Goal: Task Accomplishment & Management: Use online tool/utility

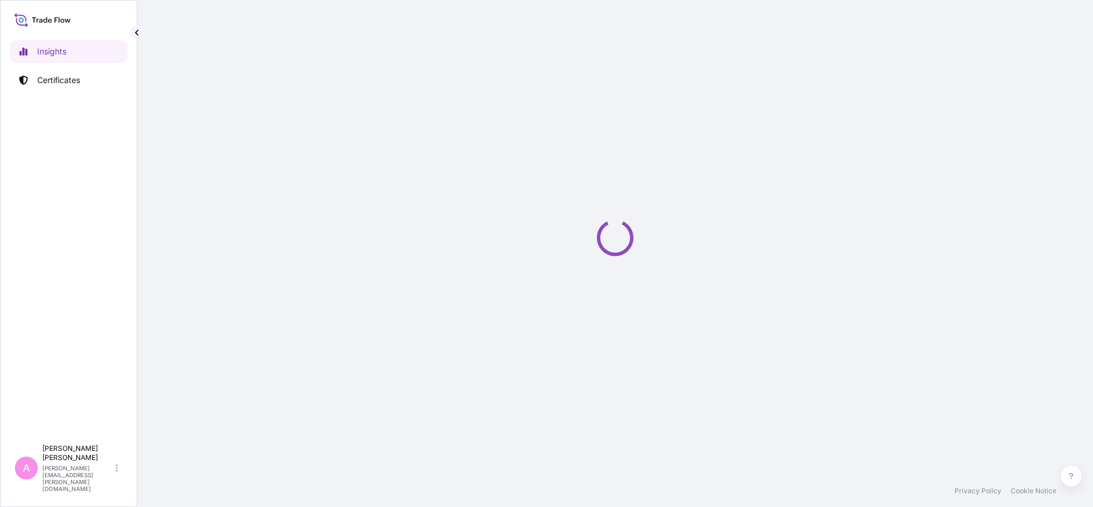
select select "2025"
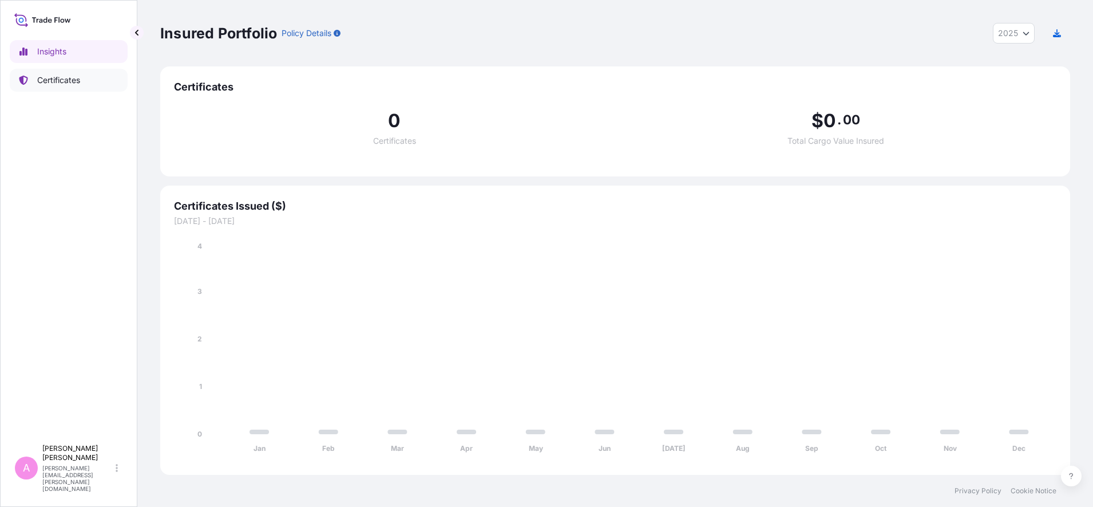
click at [54, 90] on link "Certificates" at bounding box center [69, 80] width 118 height 23
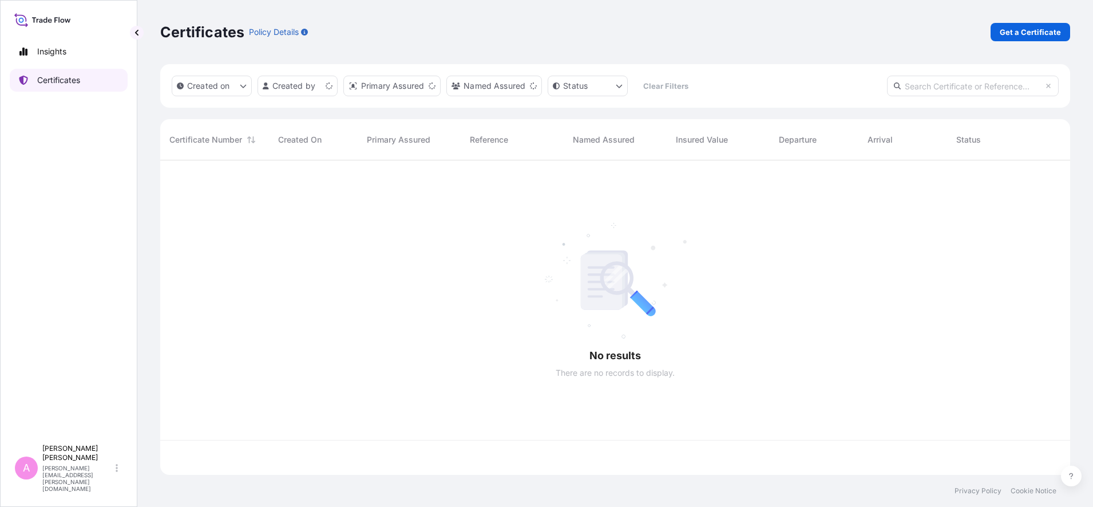
scroll to position [310, 899]
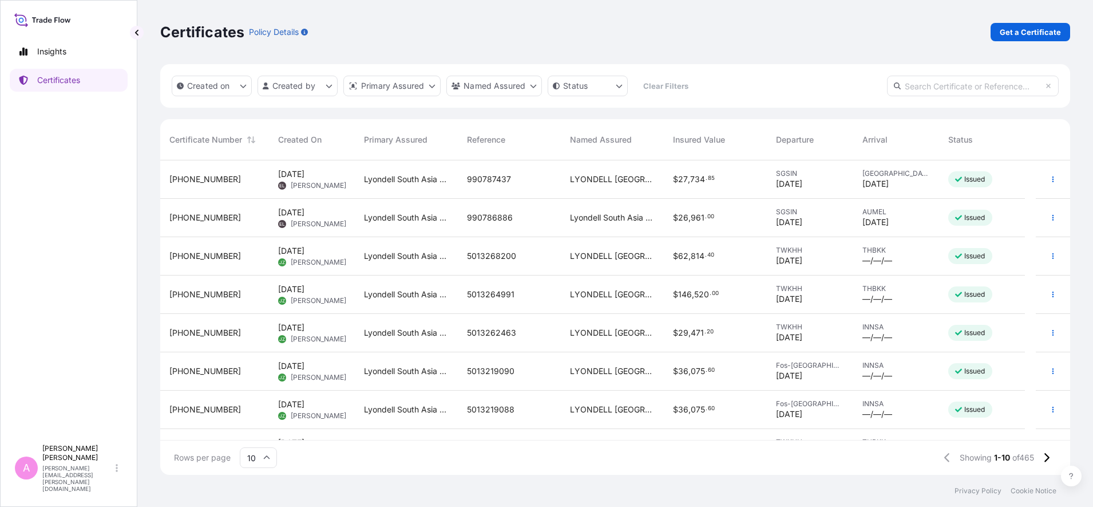
click at [999, 85] on input "text" at bounding box center [973, 86] width 172 height 21
paste input "990759362"
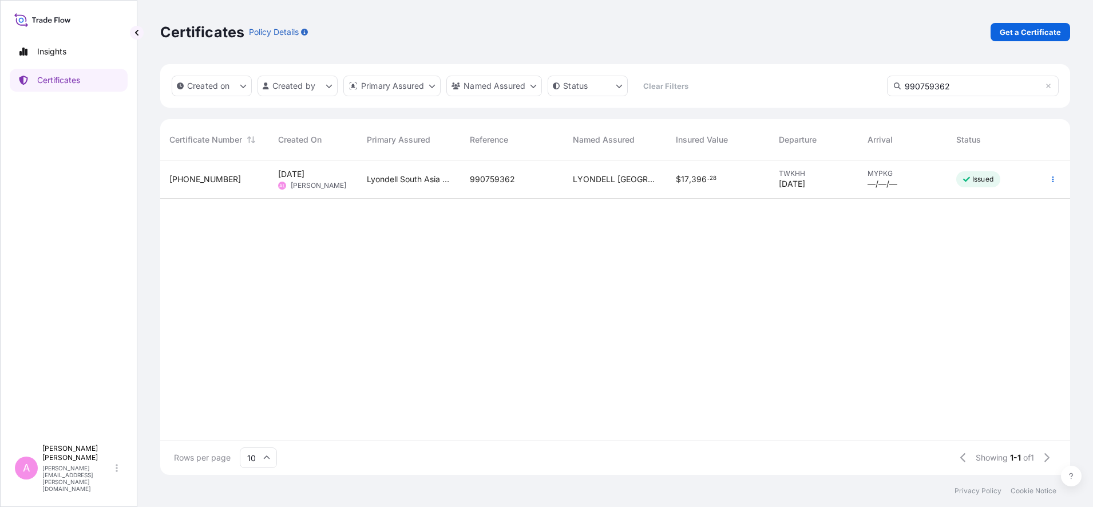
type input "990759362"
click at [421, 184] on span "Lyondell South Asia Pte Ltd." at bounding box center [409, 178] width 85 height 11
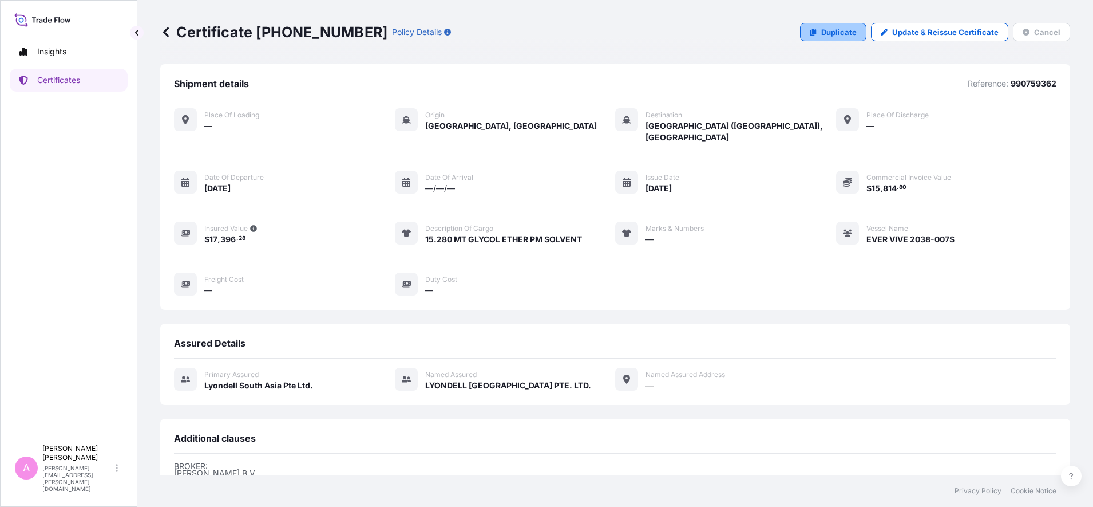
click at [834, 33] on p "Duplicate" at bounding box center [838, 31] width 35 height 11
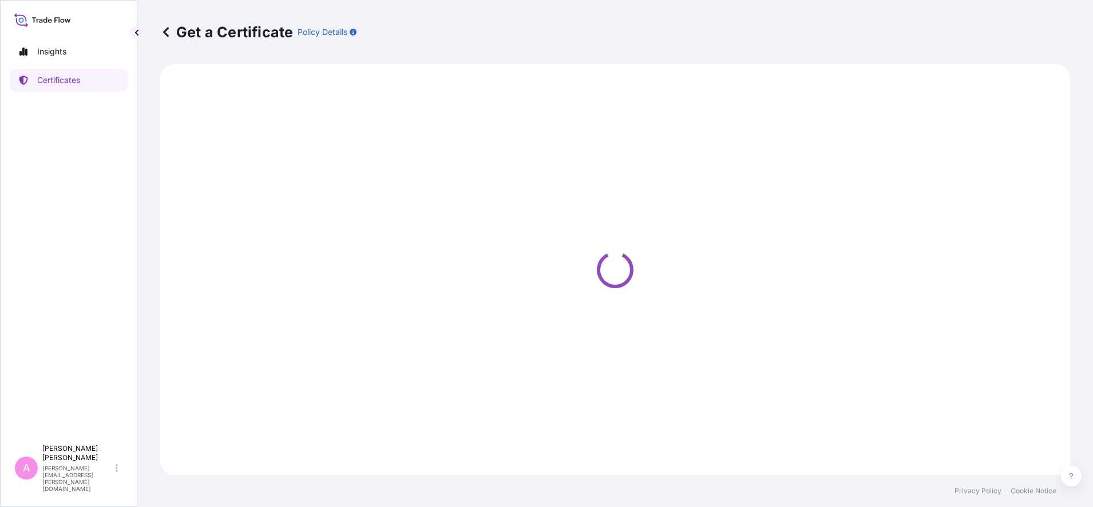
select select "Sea"
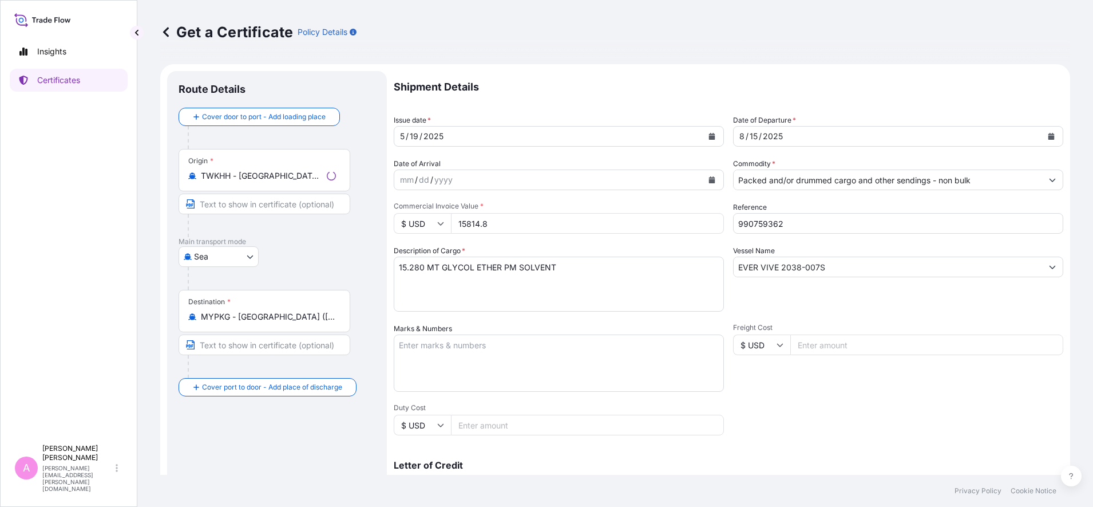
select select "32022"
click at [1049, 134] on icon "Calendar" at bounding box center [1052, 136] width 6 height 7
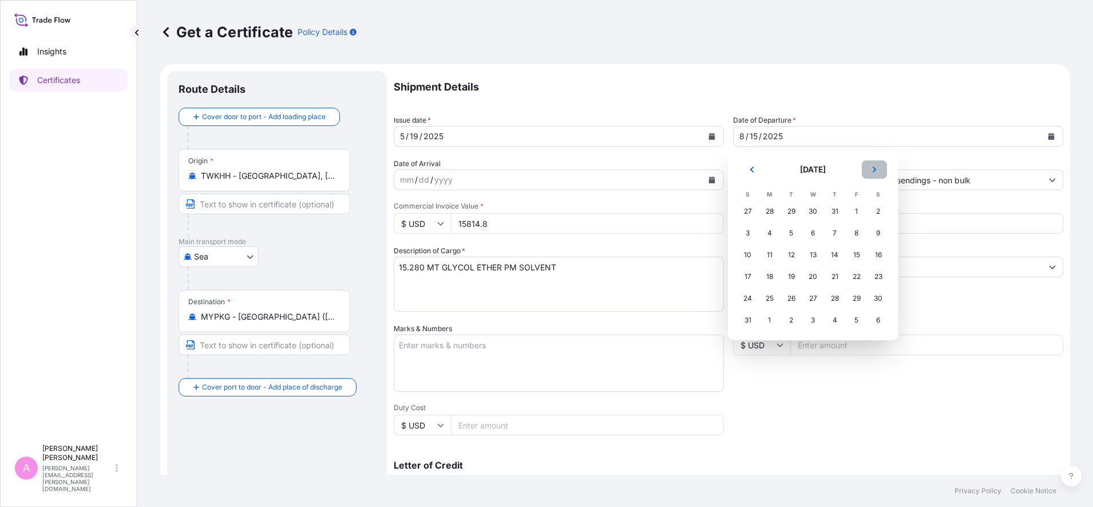
click at [887, 169] on button "Next" at bounding box center [874, 169] width 25 height 18
click at [834, 275] on div "25" at bounding box center [835, 276] width 21 height 21
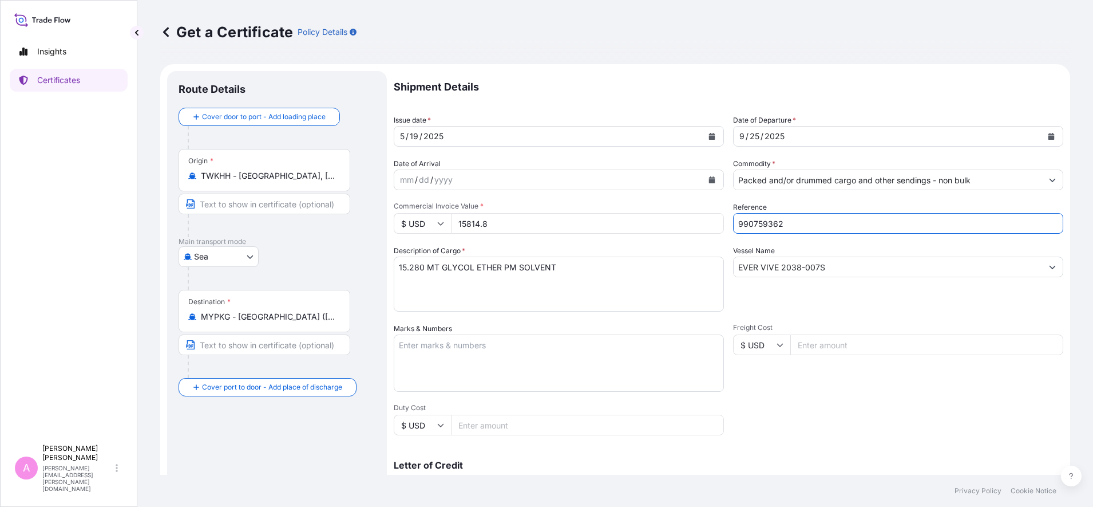
drag, startPoint x: 800, startPoint y: 225, endPoint x: 640, endPoint y: 203, distance: 161.2
click at [640, 203] on div "Shipment Details Issue date * [DATE] Date of Departure * [DATE] Date of Arrival…" at bounding box center [729, 343] width 670 height 545
paste input "5013264989"
type input "5013264989"
drag, startPoint x: 525, startPoint y: 225, endPoint x: 343, endPoint y: 210, distance: 182.6
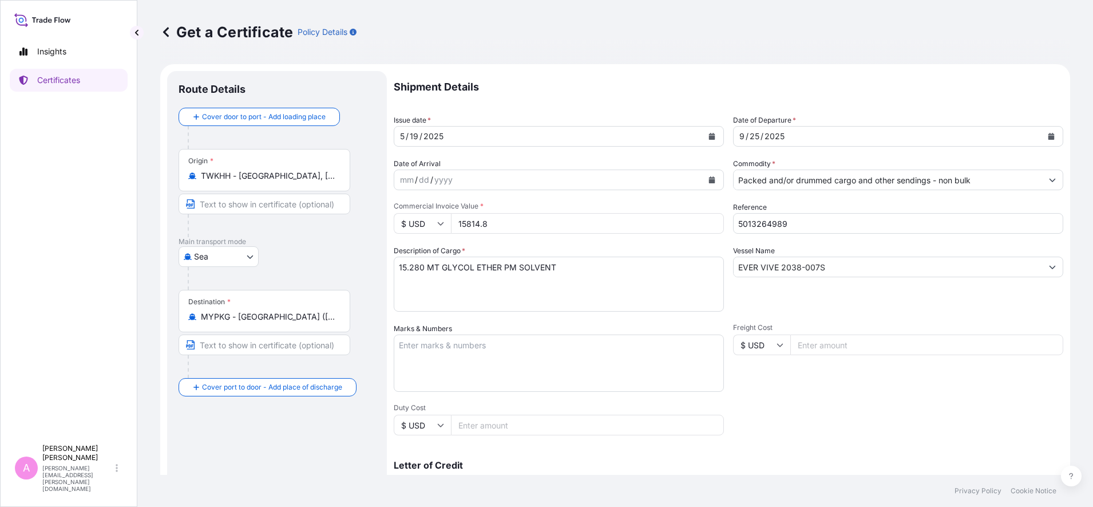
click at [349, 209] on form "Route Details Cover door to port - Add loading place Place of loading Road / [G…" at bounding box center [615, 359] width 910 height 591
type input "15585.60"
drag, startPoint x: 825, startPoint y: 267, endPoint x: 659, endPoint y: 260, distance: 166.1
click at [659, 260] on div "Shipment Details Issue date * [DATE] Date of Departure * [DATE] Date of Arrival…" at bounding box center [729, 343] width 670 height 545
paste input "ERT 2043-011"
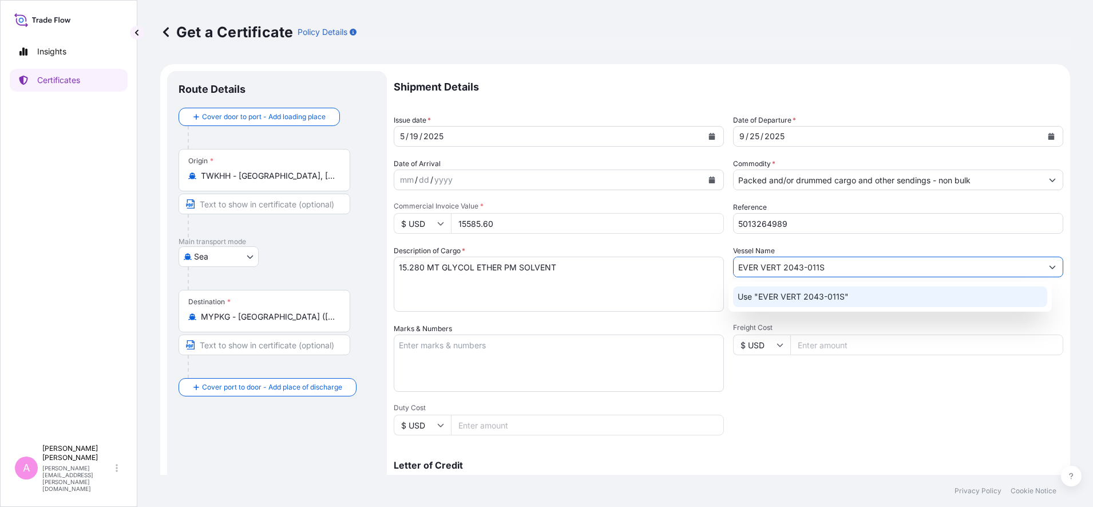
type input "EVER VERT 2043-011S"
click at [1075, 337] on div "Get a Certificate Policy Details Route Details Cover door to port - Add loading…" at bounding box center [615, 237] width 956 height 474
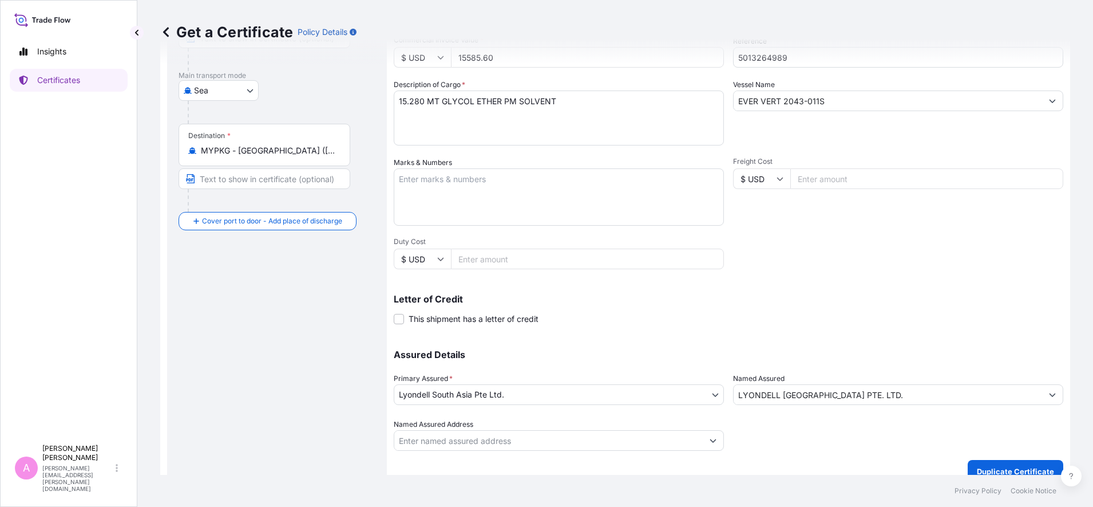
scroll to position [181, 0]
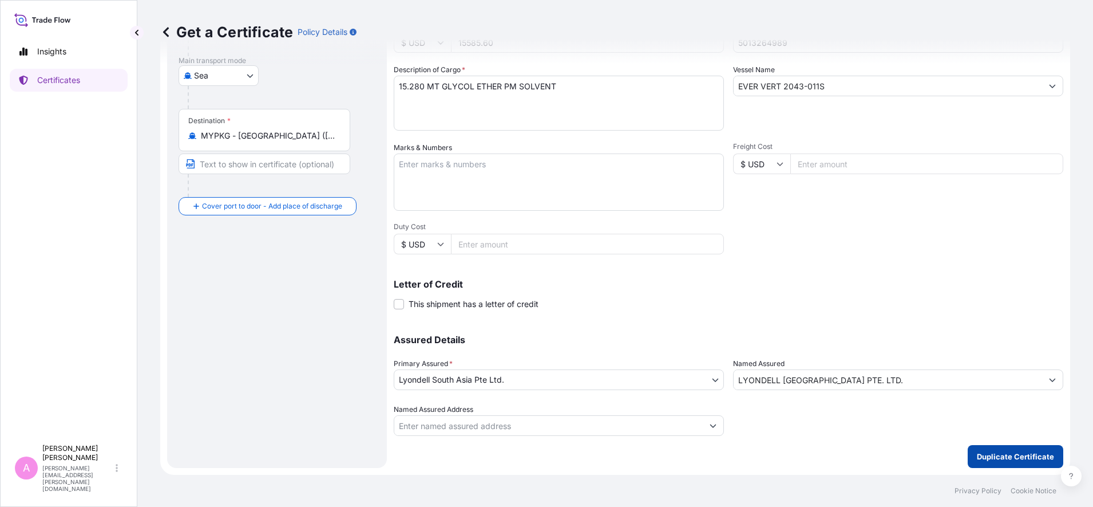
click at [991, 458] on p "Duplicate Certificate" at bounding box center [1015, 455] width 77 height 11
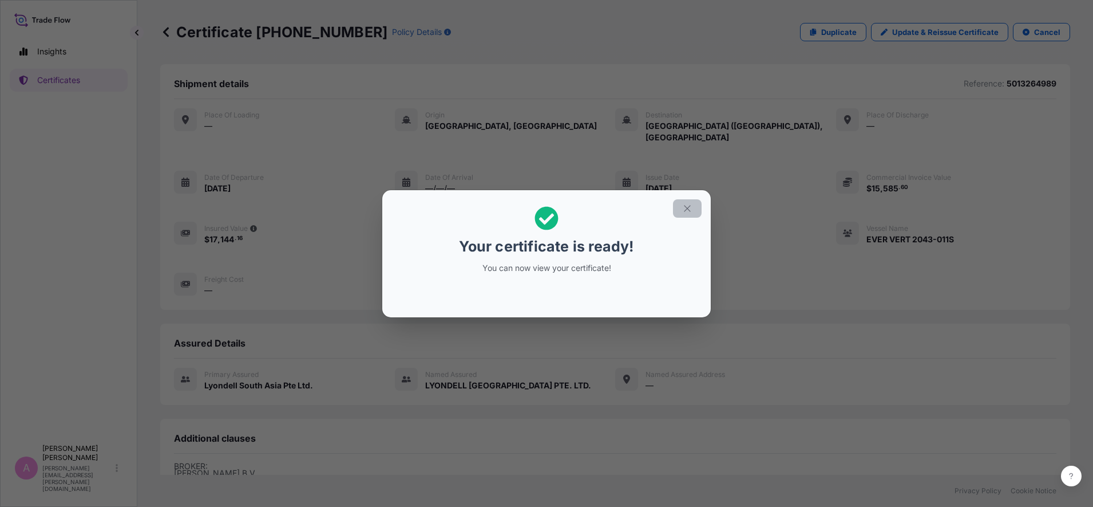
click at [695, 208] on button "button" at bounding box center [687, 208] width 29 height 18
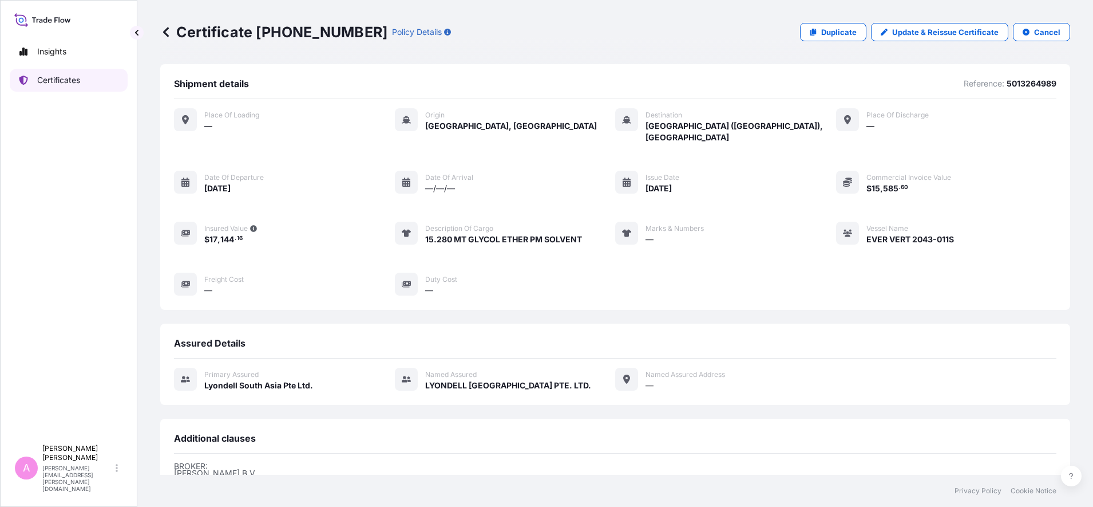
click at [62, 82] on p "Certificates" at bounding box center [58, 79] width 43 height 11
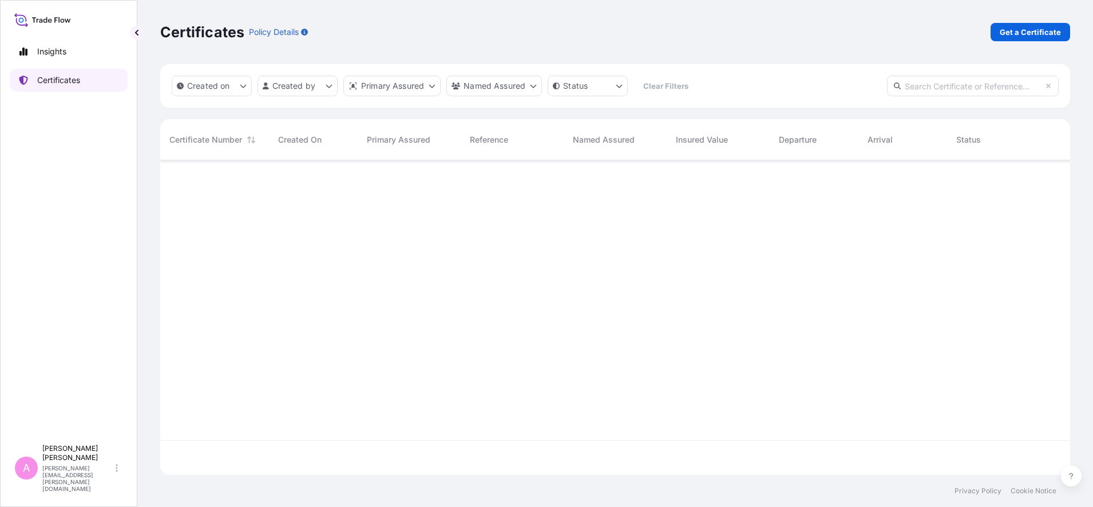
scroll to position [310, 899]
click at [990, 89] on input "text" at bounding box center [973, 86] width 172 height 21
paste input "990783751"
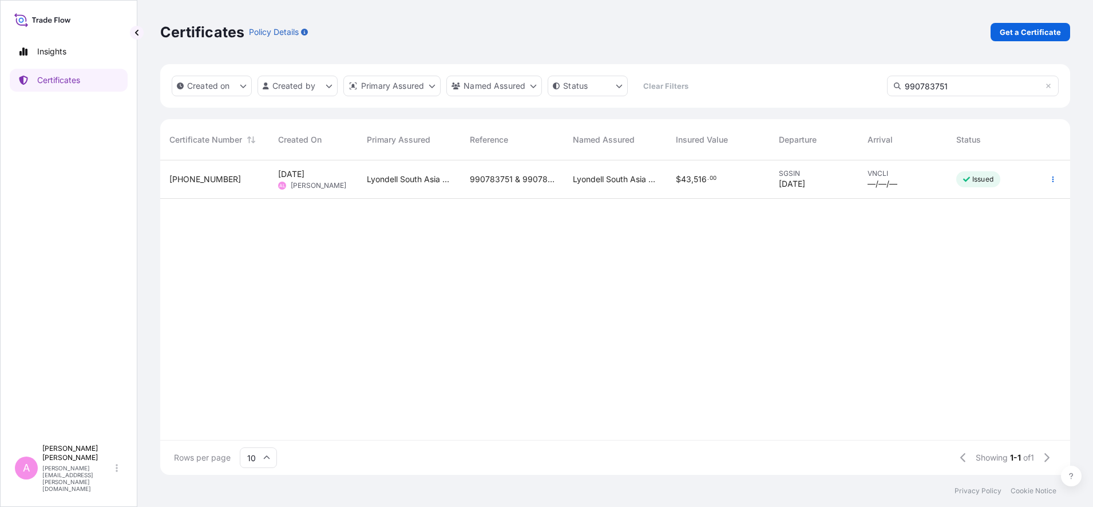
type input "990783751"
click at [606, 186] on div "Lyondell South Asia Pte Ltd" at bounding box center [615, 179] width 103 height 38
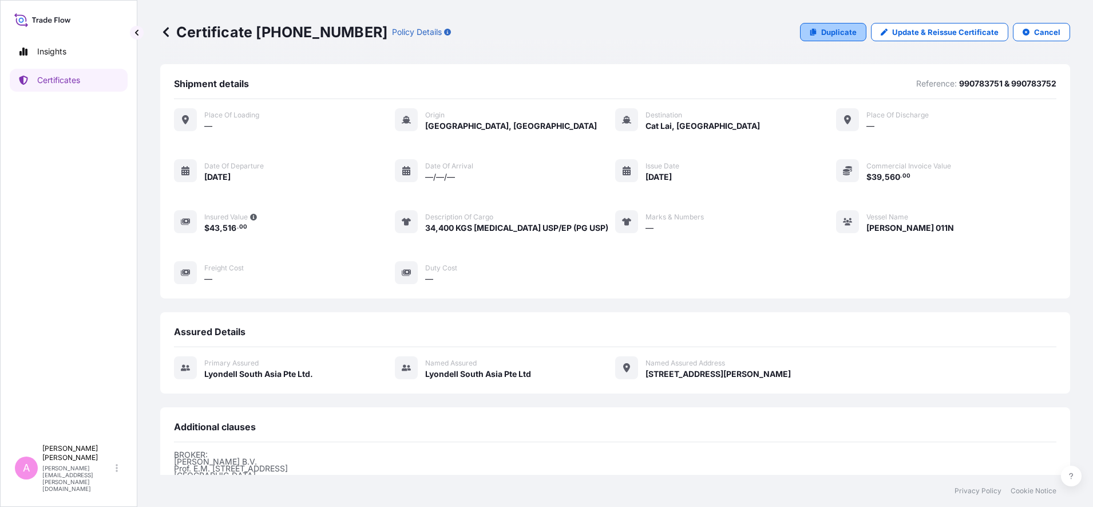
click at [826, 33] on p "Duplicate" at bounding box center [838, 31] width 35 height 11
select select "Sea"
select select "32022"
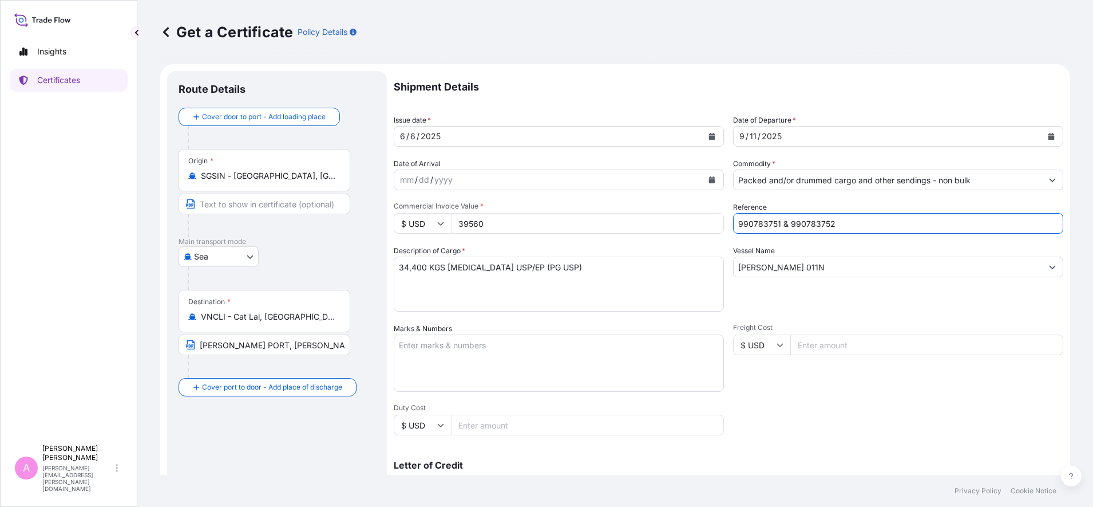
drag, startPoint x: 871, startPoint y: 225, endPoint x: 567, endPoint y: 214, distance: 304.1
click at [567, 214] on div "Shipment Details Issue date * [DATE] Date of Departure * [DATE] Date of Arrival…" at bounding box center [729, 343] width 670 height 545
paste input "5013229383"
type input "5013229383"
click at [1042, 141] on button "Calendar" at bounding box center [1051, 136] width 18 height 18
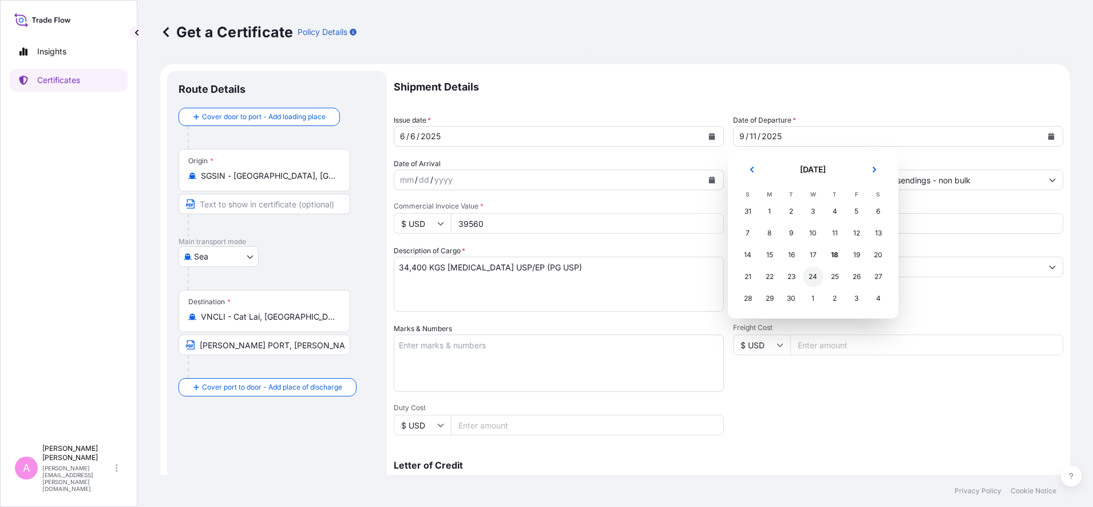
click at [812, 274] on div "24" at bounding box center [813, 276] width 21 height 21
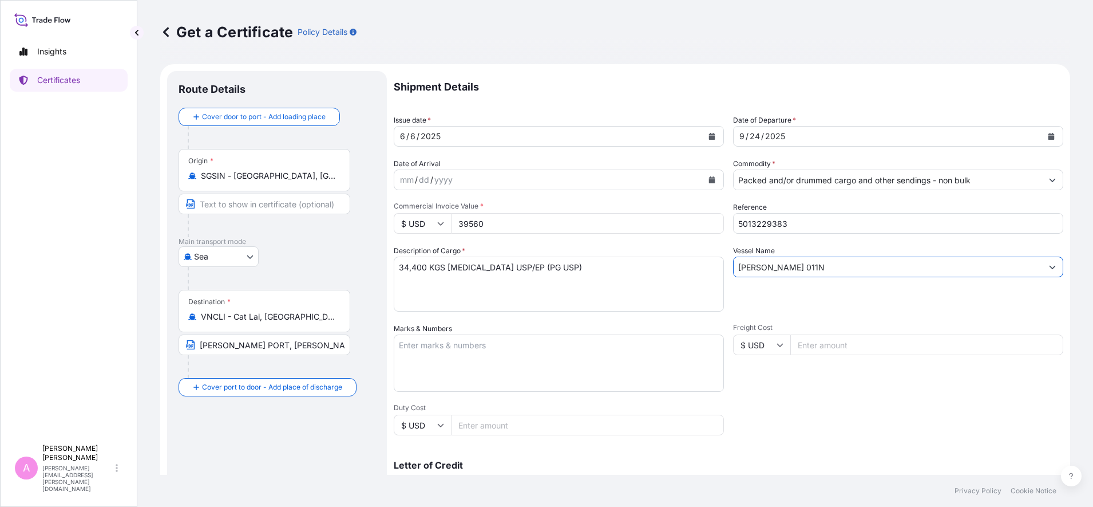
drag, startPoint x: 762, startPoint y: 262, endPoint x: 681, endPoint y: 256, distance: 81.5
click at [681, 256] on div "Shipment Details Issue date * [DATE] Date of Departure * [DATE] Date of Arrival…" at bounding box center [729, 343] width 670 height 545
paste input "SINAR SANUR / 125"
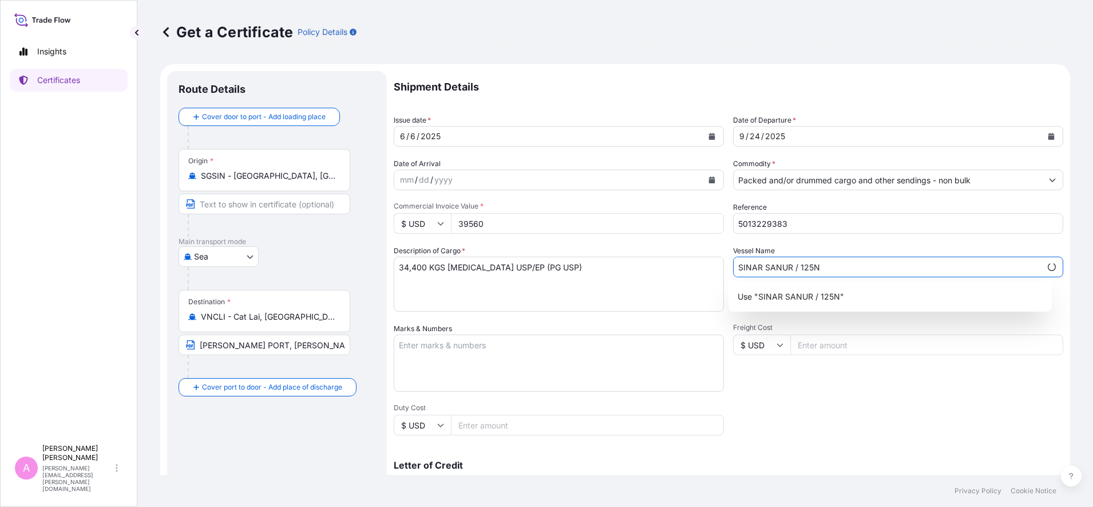
type input "SINAR SANUR / 125N"
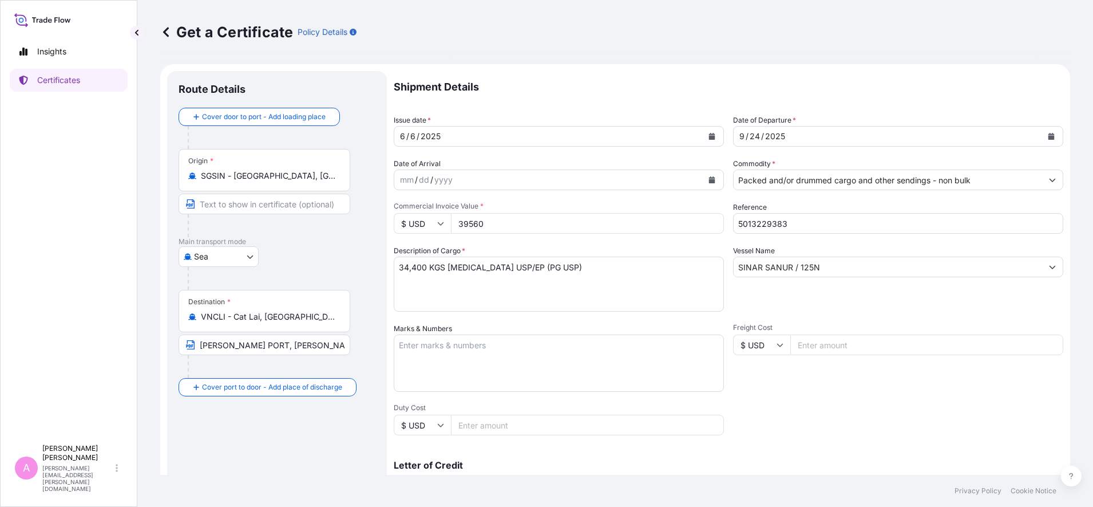
drag, startPoint x: 511, startPoint y: 227, endPoint x: 349, endPoint y: 208, distance: 162.5
click at [353, 208] on form "Route Details Cover door to port - Add loading place Place of loading Road / [G…" at bounding box center [615, 359] width 910 height 591
type input "59340"
click at [408, 270] on textarea "34,400 KGS [MEDICAL_DATA] USP/EP (PG USP)" at bounding box center [559, 283] width 330 height 55
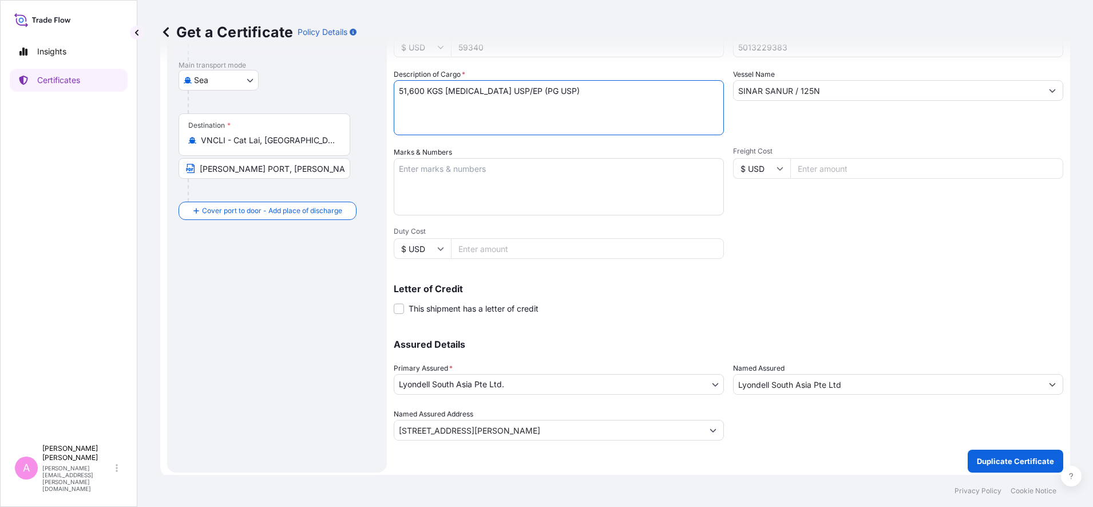
scroll to position [181, 0]
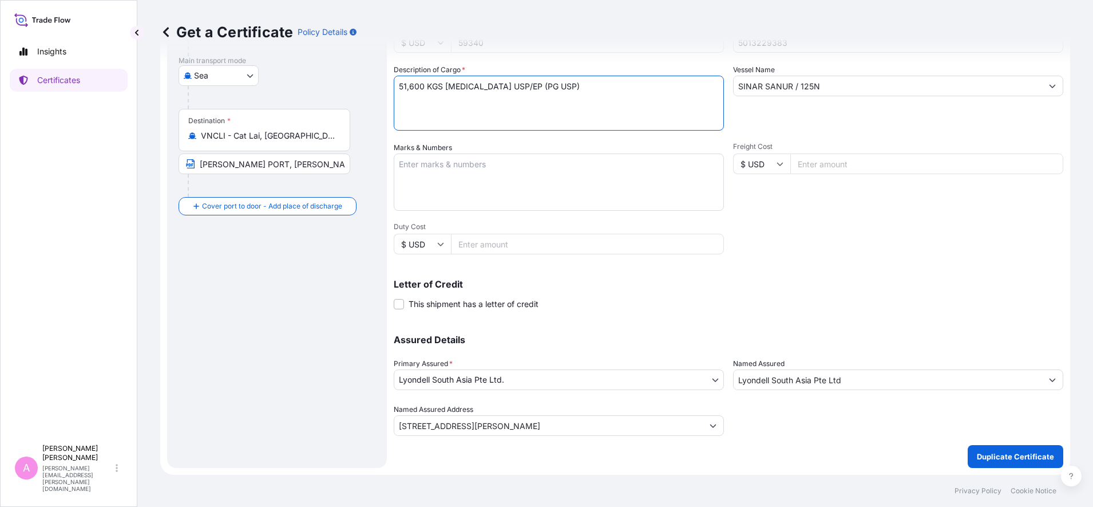
type textarea "51,600 KGS [MEDICAL_DATA] USP/EP (PG USP)"
click at [985, 458] on p "Duplicate Certificate" at bounding box center [1015, 455] width 77 height 11
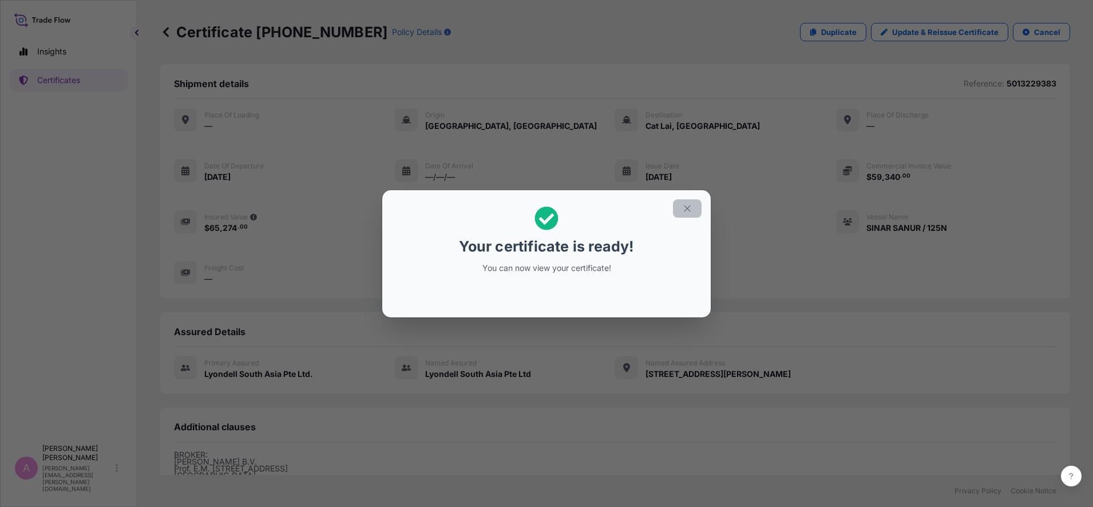
click at [688, 210] on icon "button" at bounding box center [687, 208] width 10 height 10
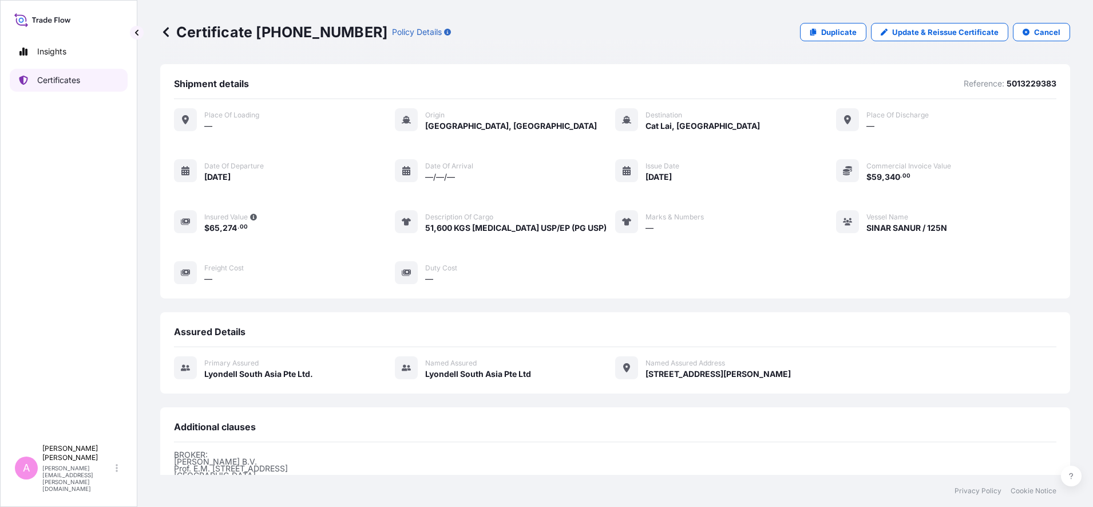
click at [66, 78] on p "Certificates" at bounding box center [58, 79] width 43 height 11
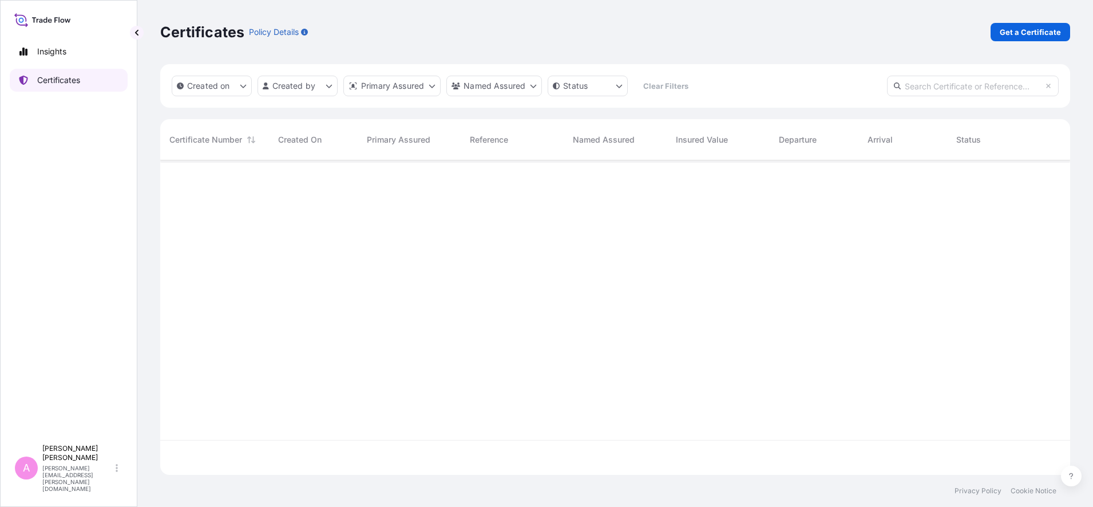
scroll to position [310, 899]
click at [937, 84] on input "text" at bounding box center [973, 86] width 172 height 21
paste input "990759362"
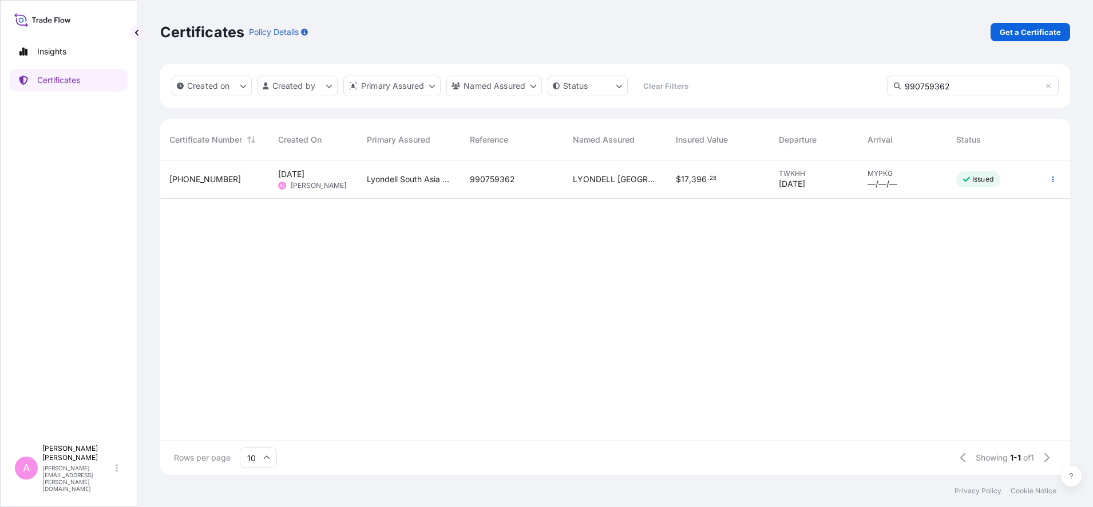
type input "990759362"
click at [563, 173] on div "990759362" at bounding box center [512, 179] width 103 height 38
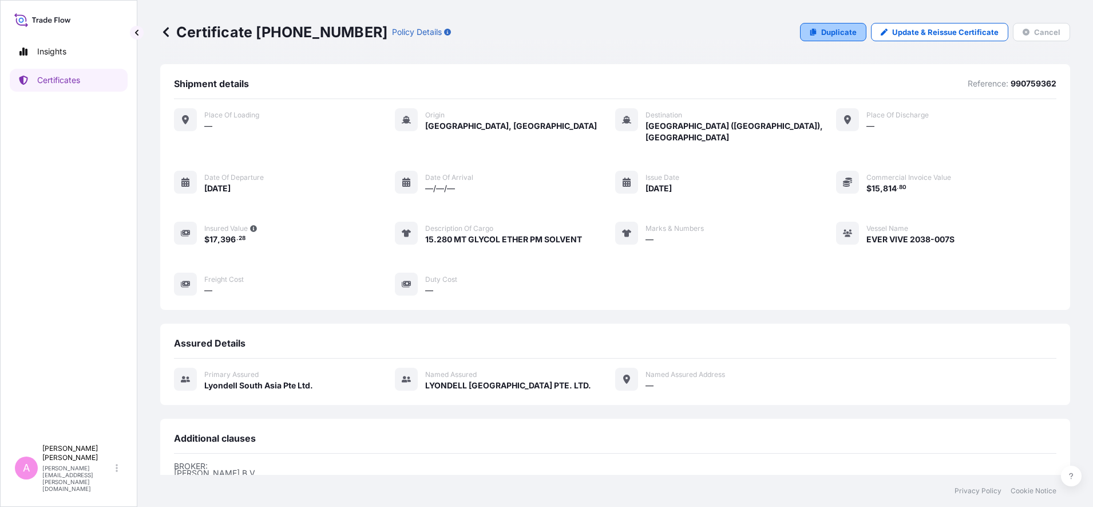
click at [810, 33] on link "Duplicate" at bounding box center [833, 32] width 66 height 18
select select "Sea"
select select "32022"
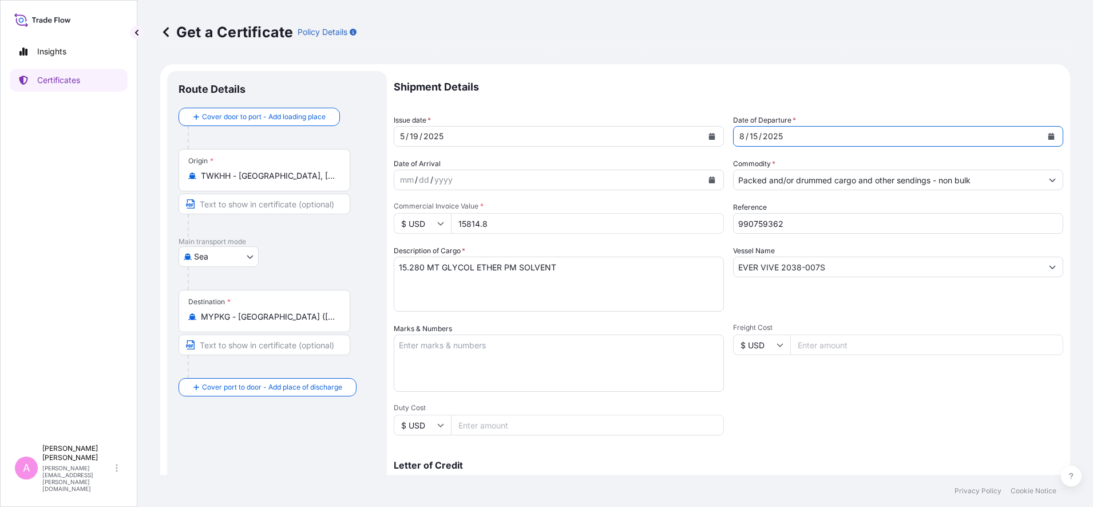
click at [1048, 135] on icon "Calendar" at bounding box center [1051, 136] width 7 height 7
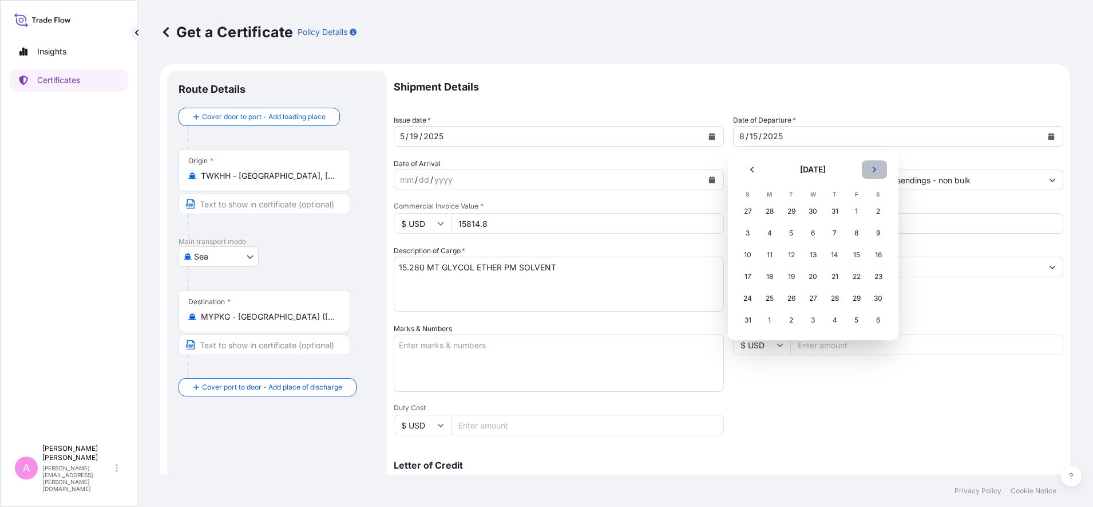
click at [877, 170] on icon "Next" at bounding box center [874, 169] width 7 height 7
click at [834, 277] on div "25" at bounding box center [835, 276] width 21 height 21
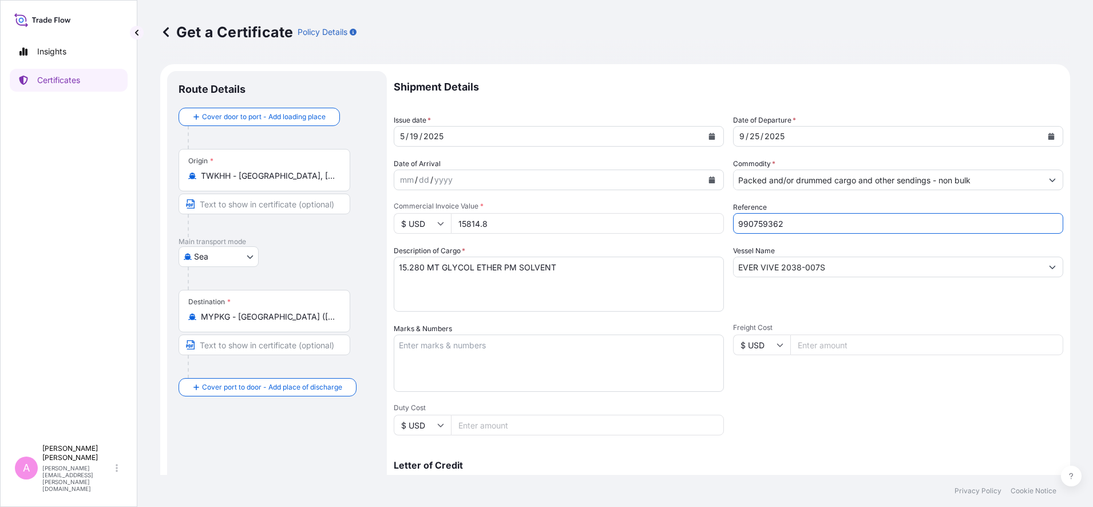
drag, startPoint x: 822, startPoint y: 223, endPoint x: 589, endPoint y: 220, distance: 233.0
click at [589, 220] on div "Shipment Details Issue date * [DATE] Date of Departure * [DATE] Date of Arrival…" at bounding box center [729, 343] width 670 height 545
paste input "5013268490"
type input "5013268490"
drag, startPoint x: 503, startPoint y: 224, endPoint x: 298, endPoint y: 205, distance: 205.7
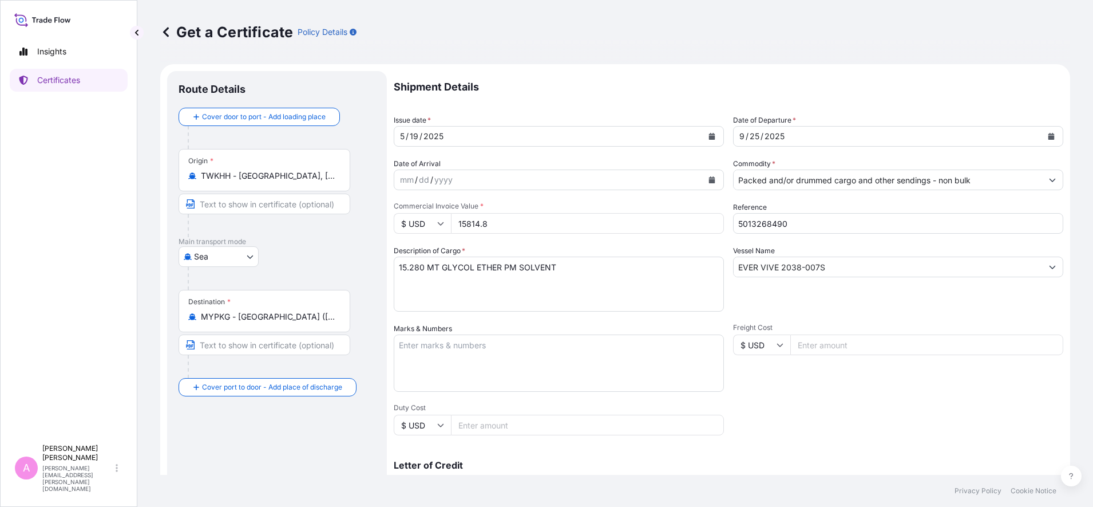
click at [298, 205] on form "Route Details Cover door to port - Add loading place Place of loading Road / [G…" at bounding box center [615, 359] width 910 height 591
type input "15585.60"
drag, startPoint x: 851, startPoint y: 268, endPoint x: 586, endPoint y: 263, distance: 265.0
click at [586, 263] on div "Shipment Details Issue date * [DATE] Date of Departure * [DATE] Date of Arrival…" at bounding box center [729, 343] width 670 height 545
paste input "ERT 2043-011"
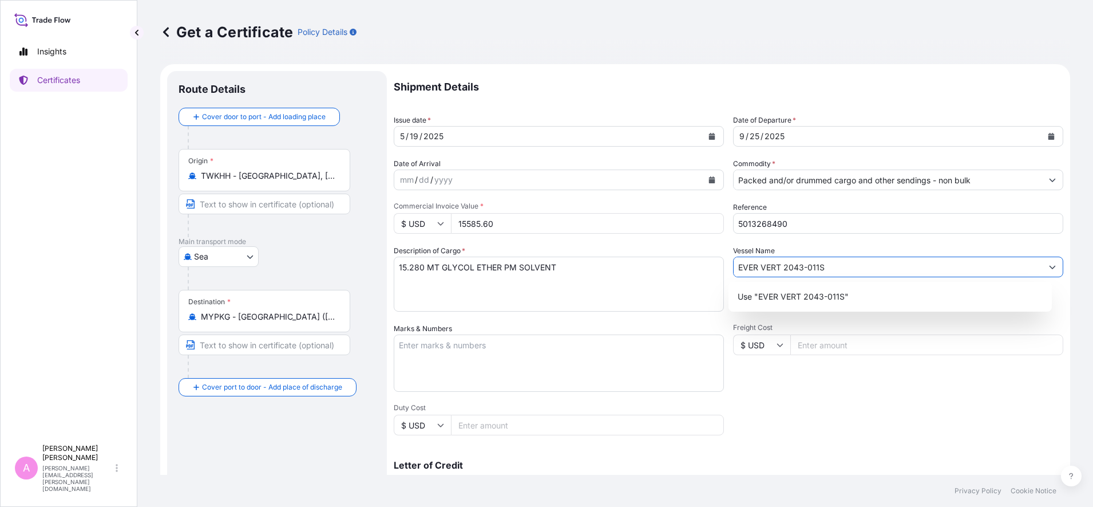
type input "EVER VERT 2043-011S"
click at [951, 417] on div "Shipment Details Issue date * [DATE] Date of Departure * [DATE] Date of Arrival…" at bounding box center [729, 343] width 670 height 545
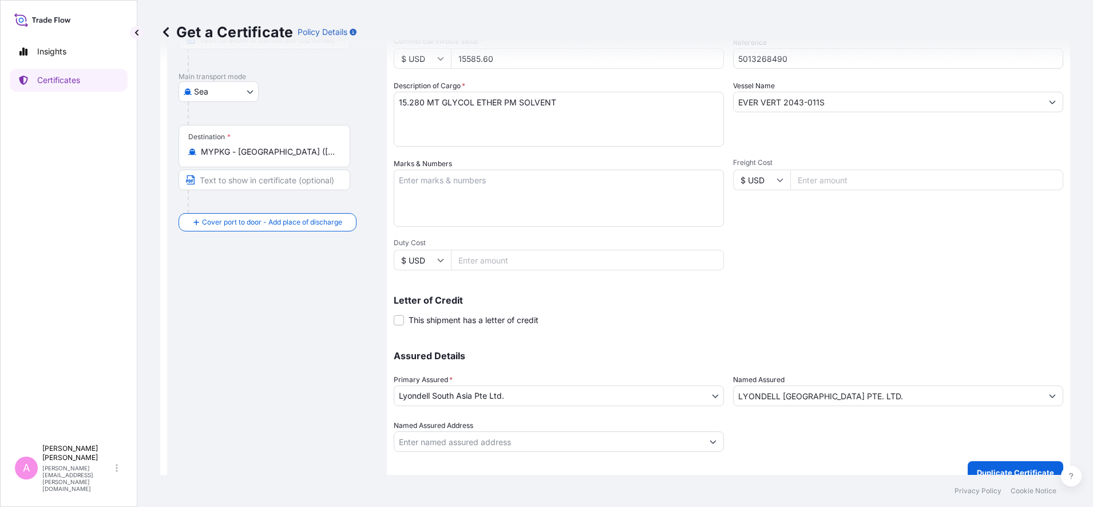
scroll to position [181, 0]
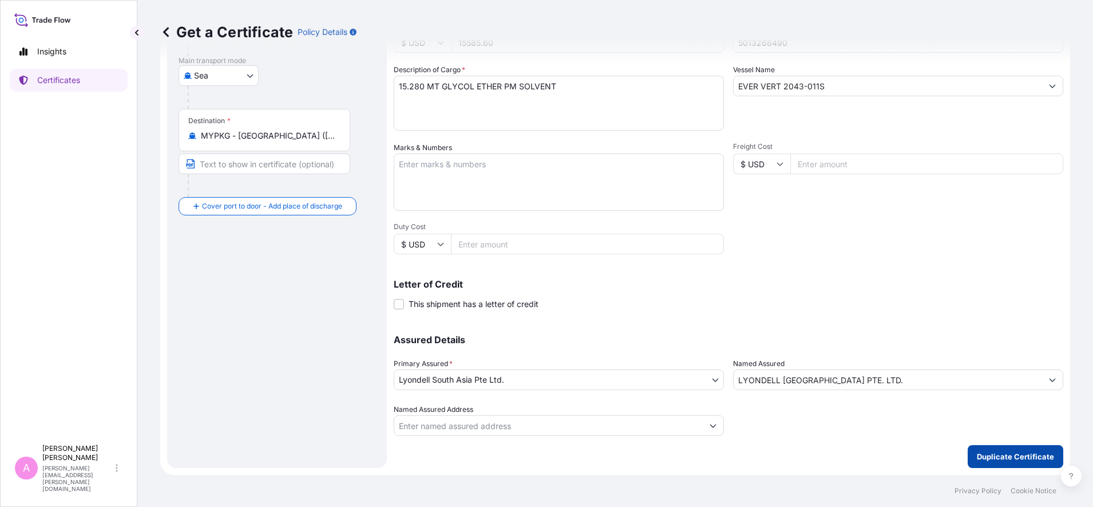
click at [1004, 455] on p "Duplicate Certificate" at bounding box center [1015, 455] width 77 height 11
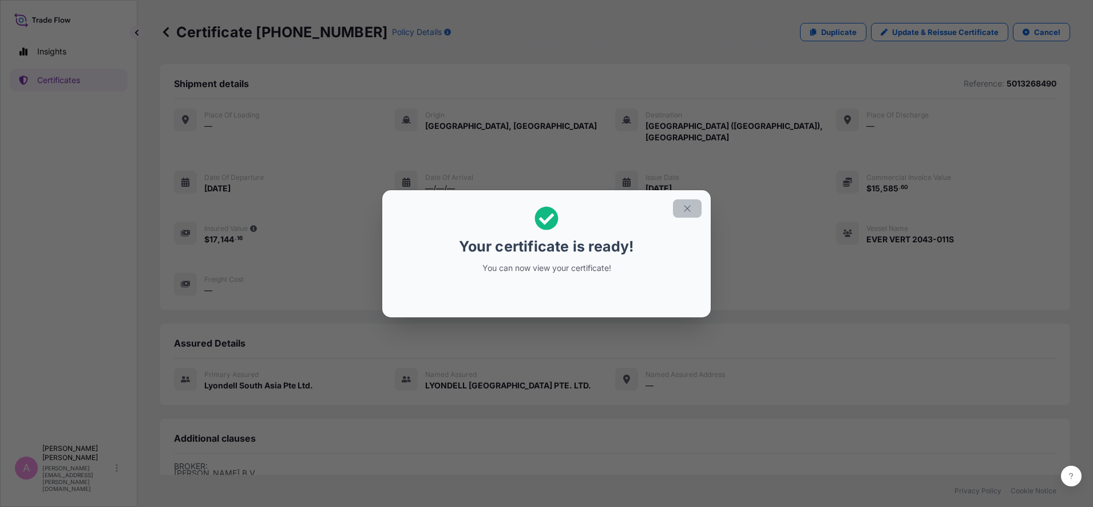
click at [687, 207] on icon "button" at bounding box center [687, 208] width 10 height 10
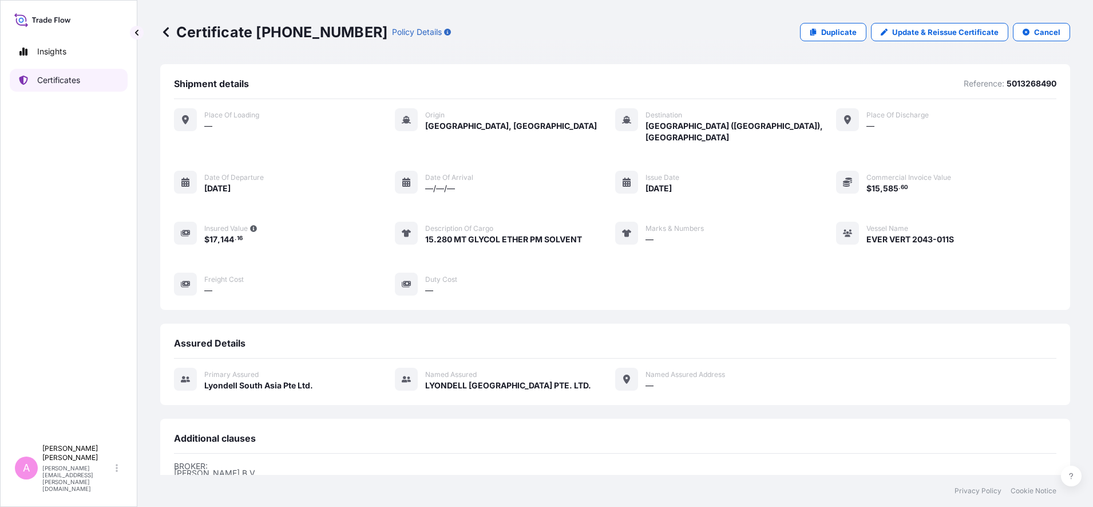
click at [84, 80] on link "Certificates" at bounding box center [69, 80] width 118 height 23
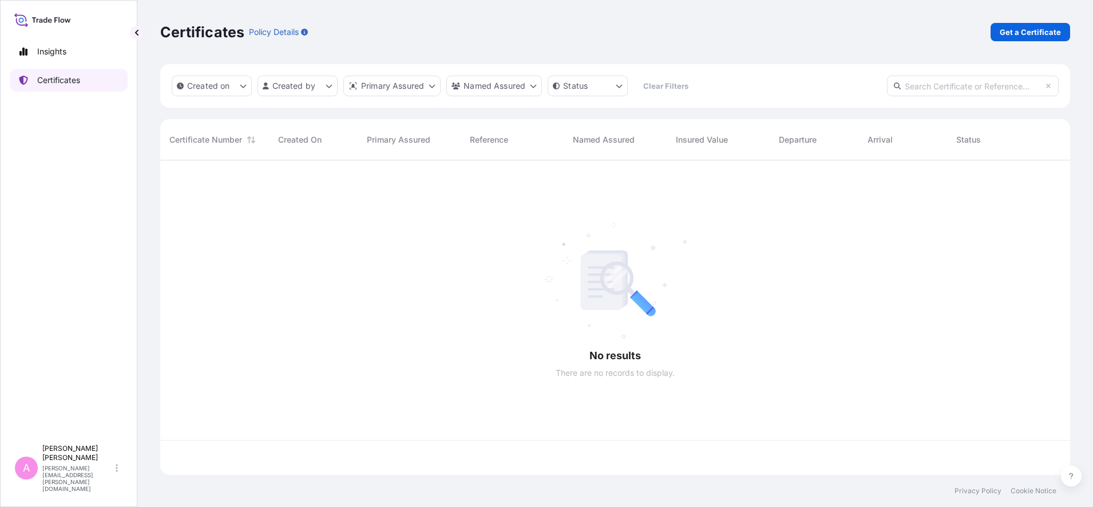
scroll to position [310, 899]
click at [940, 84] on input "text" at bounding box center [973, 86] width 172 height 21
paste input "990765135"
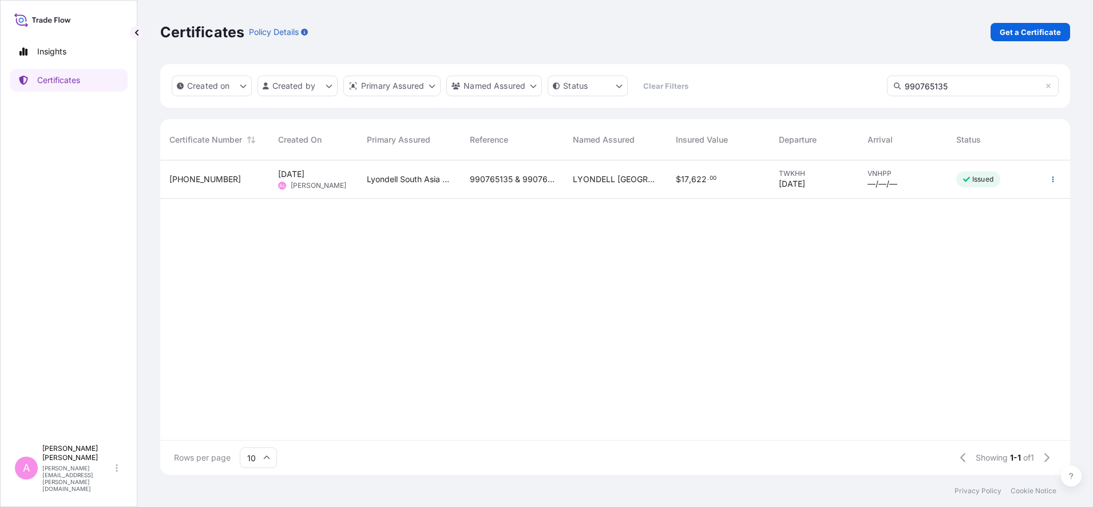
type input "990765135"
click at [508, 175] on span "990765135 & 990765140" at bounding box center [512, 178] width 85 height 11
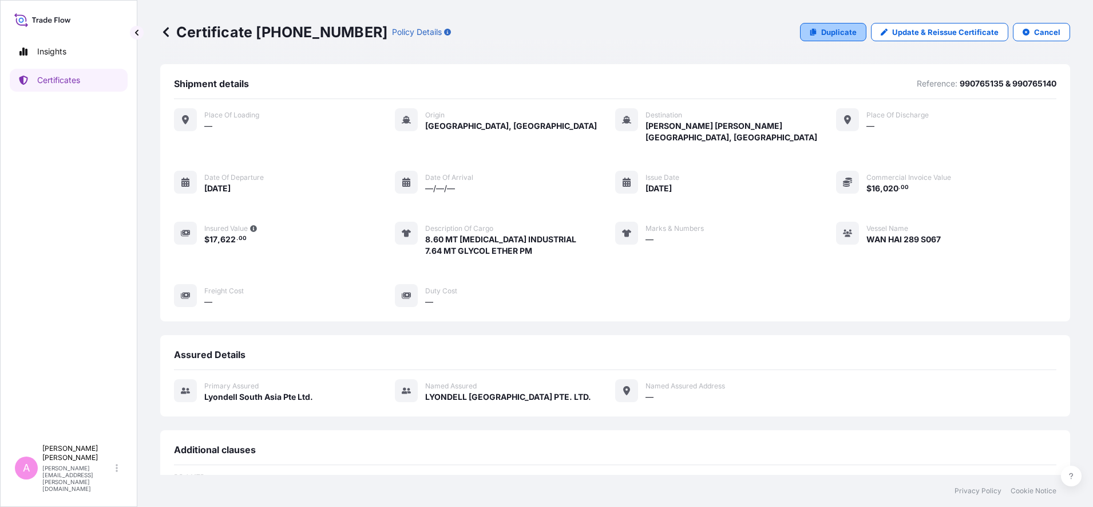
click at [821, 29] on p "Duplicate" at bounding box center [838, 31] width 35 height 11
select select "Sea"
select select "32022"
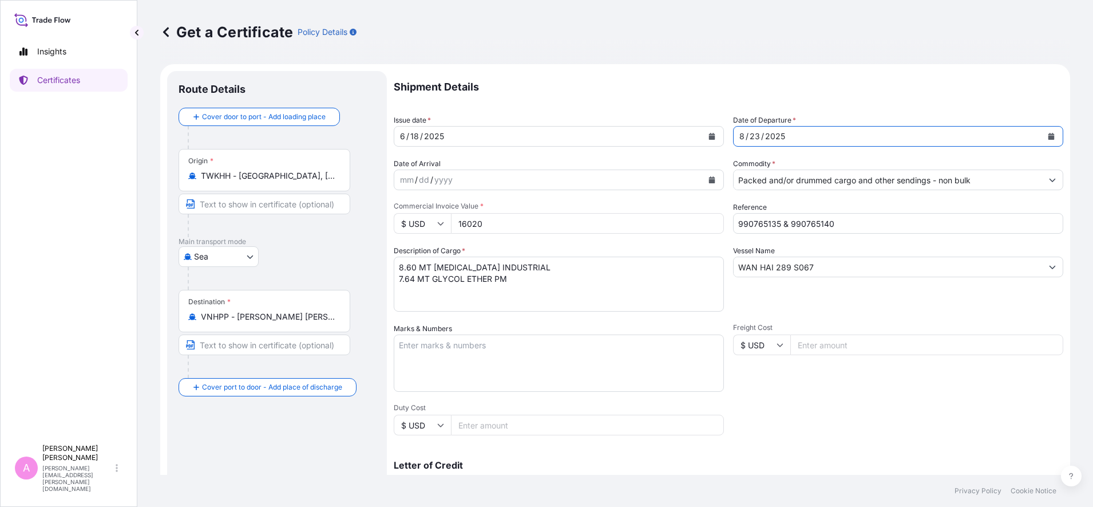
click at [1049, 138] on icon "Calendar" at bounding box center [1052, 136] width 6 height 7
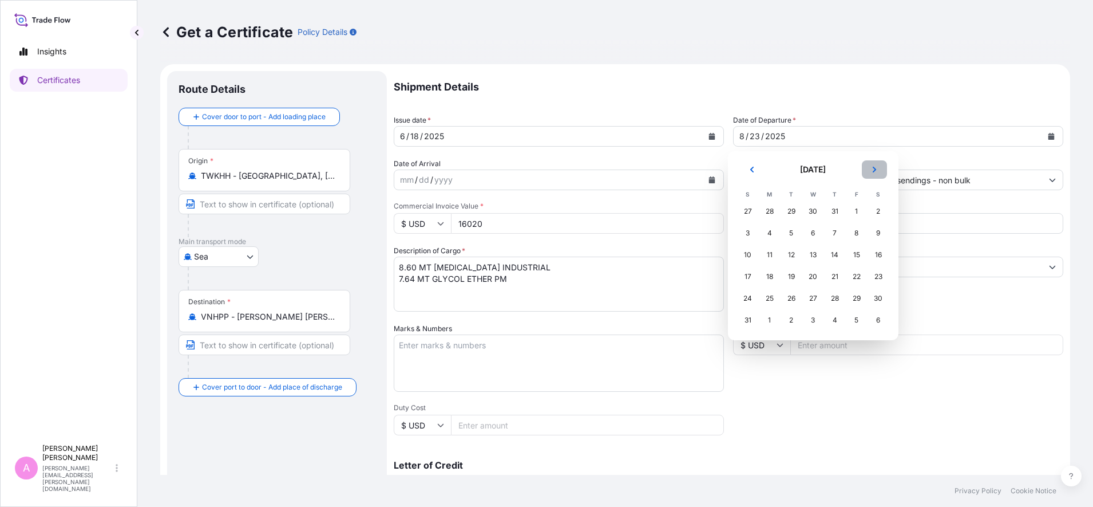
click at [874, 170] on icon "Next" at bounding box center [874, 169] width 7 height 7
click at [769, 299] on div "29" at bounding box center [769, 298] width 21 height 21
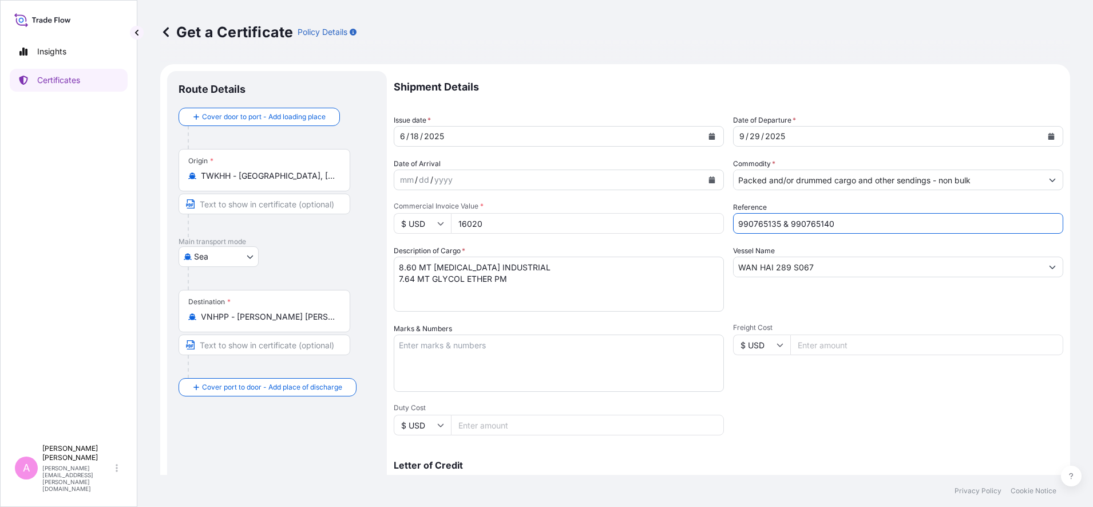
drag, startPoint x: 854, startPoint y: 223, endPoint x: 558, endPoint y: 215, distance: 296.0
click at [558, 215] on div "Shipment Details Issue date * [DATE] Date of Departure * [DATE] Date of Arrival…" at bounding box center [729, 343] width 670 height 545
paste input "5013268629"
type input "5013268629"
drag, startPoint x: 516, startPoint y: 225, endPoint x: 355, endPoint y: 201, distance: 162.6
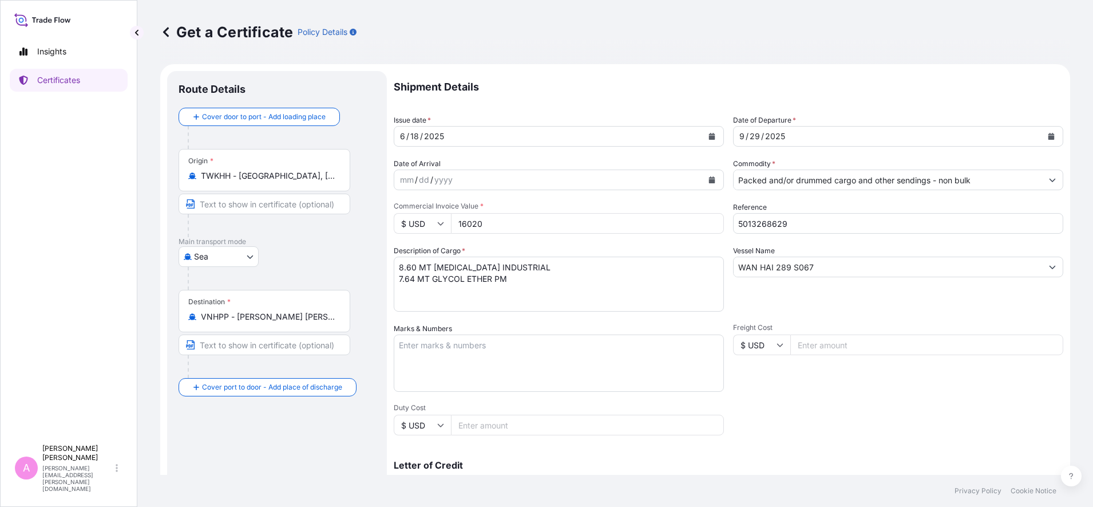
click at [358, 205] on form "Route Details Cover door to port - Add loading place Place of loading Road / In…" at bounding box center [615, 359] width 910 height 591
type input "15480"
drag, startPoint x: 516, startPoint y: 280, endPoint x: 385, endPoint y: 278, distance: 131.1
click at [385, 278] on form "Route Details Cover door to port - Add loading place Place of loading Road / In…" at bounding box center [615, 359] width 910 height 591
click at [410, 266] on textarea "8.60 MT [MEDICAL_DATA] INDUSTRIAL 7.64 MT GLYCOL ETHER PM" at bounding box center [559, 283] width 330 height 55
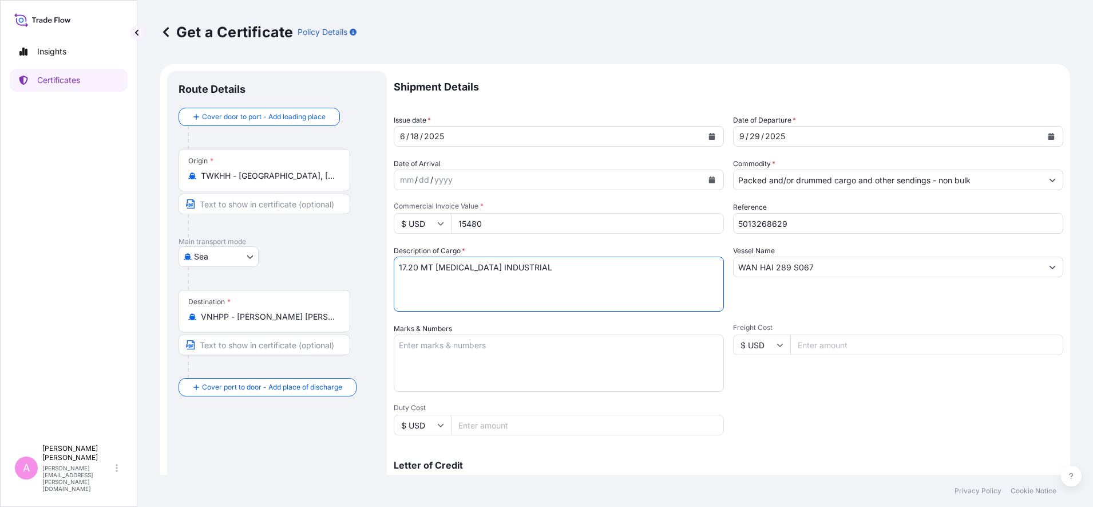
type textarea "17.20 MT [MEDICAL_DATA] INDUSTRIAL"
drag, startPoint x: 837, startPoint y: 270, endPoint x: 520, endPoint y: 235, distance: 318.4
click at [521, 235] on div "Shipment Details Issue date * [DATE] Date of Departure * [DATE] Date of Arrival…" at bounding box center [729, 343] width 670 height 545
paste input "YM CONSTANCY 057A"
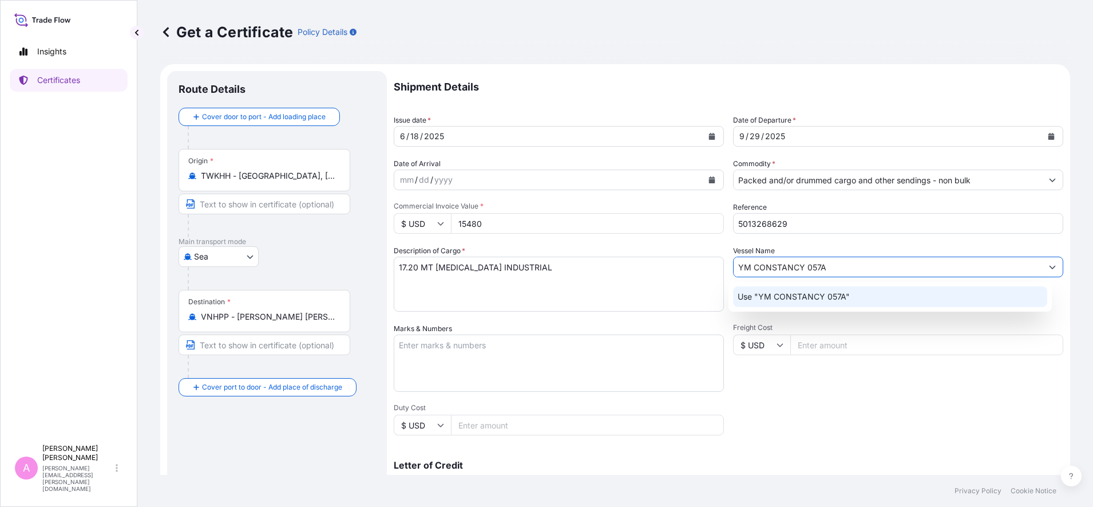
type input "YM CONSTANCY 057A"
click at [860, 409] on div "Shipment Details Issue date * [DATE] Date of Departure * [DATE] Date of Arrival…" at bounding box center [729, 343] width 670 height 545
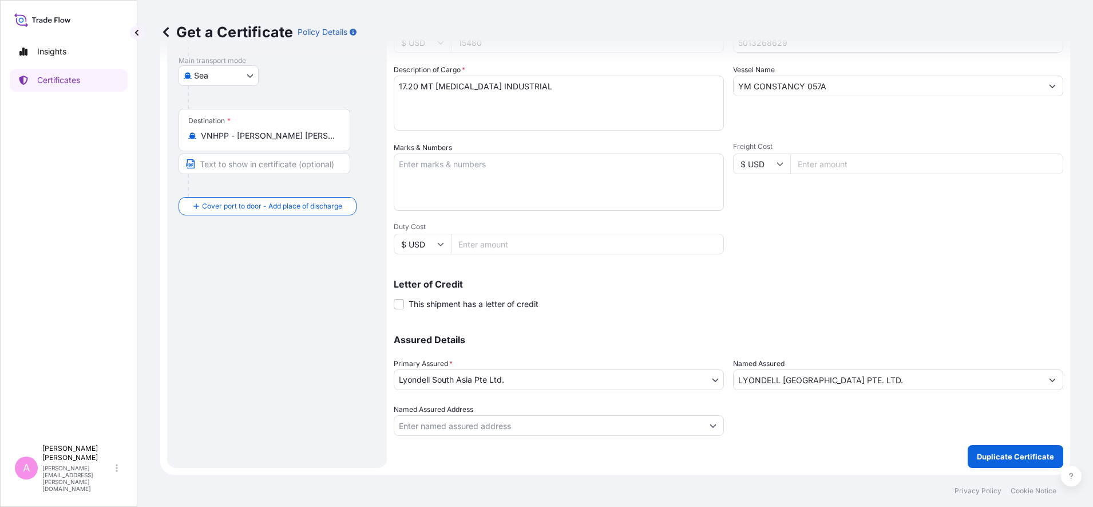
scroll to position [109, 0]
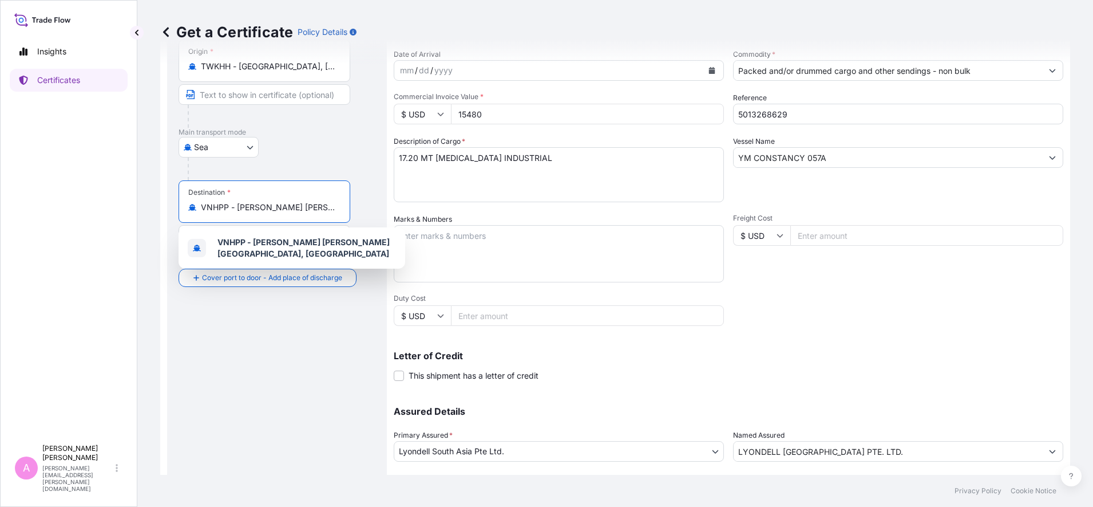
click at [274, 208] on input "VNHPP - [PERSON_NAME] [PERSON_NAME][GEOGRAPHIC_DATA], [GEOGRAPHIC_DATA]" at bounding box center [268, 206] width 135 height 11
drag, startPoint x: 202, startPoint y: 208, endPoint x: 412, endPoint y: 210, distance: 210.1
click at [412, 210] on form "Route Details Cover door to port - Add loading place Place of loading Road / In…" at bounding box center [615, 250] width 910 height 591
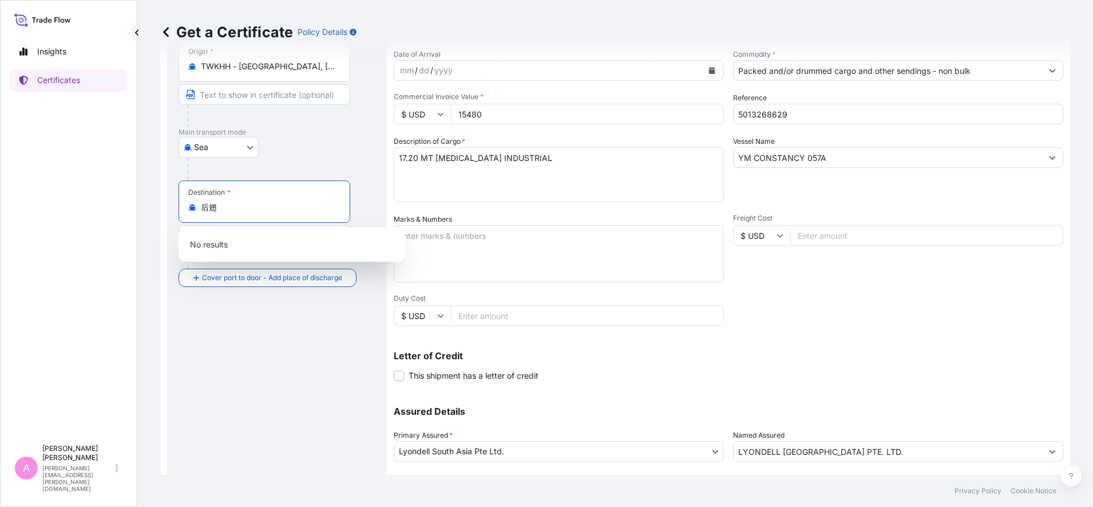
type input "后"
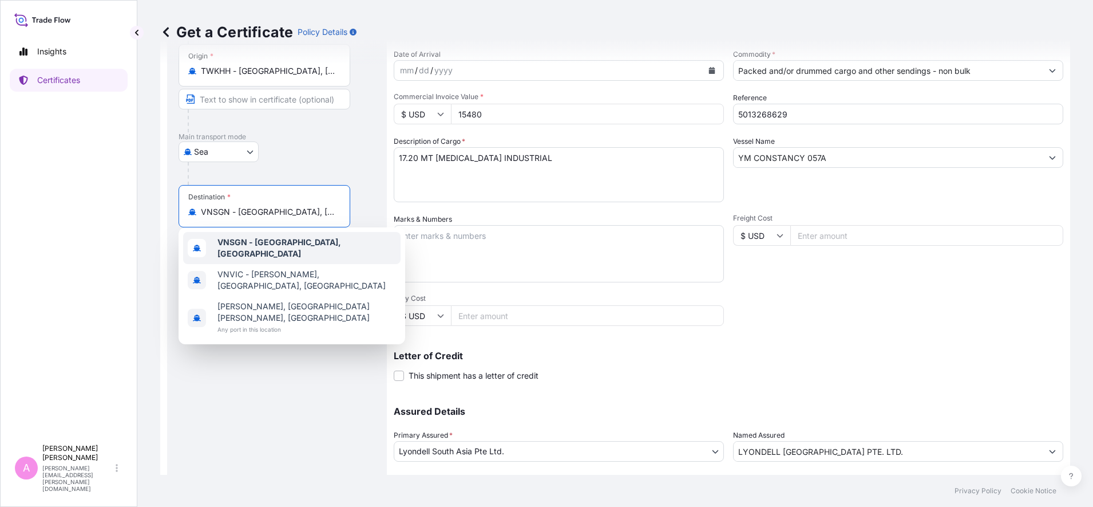
scroll to position [114, 0]
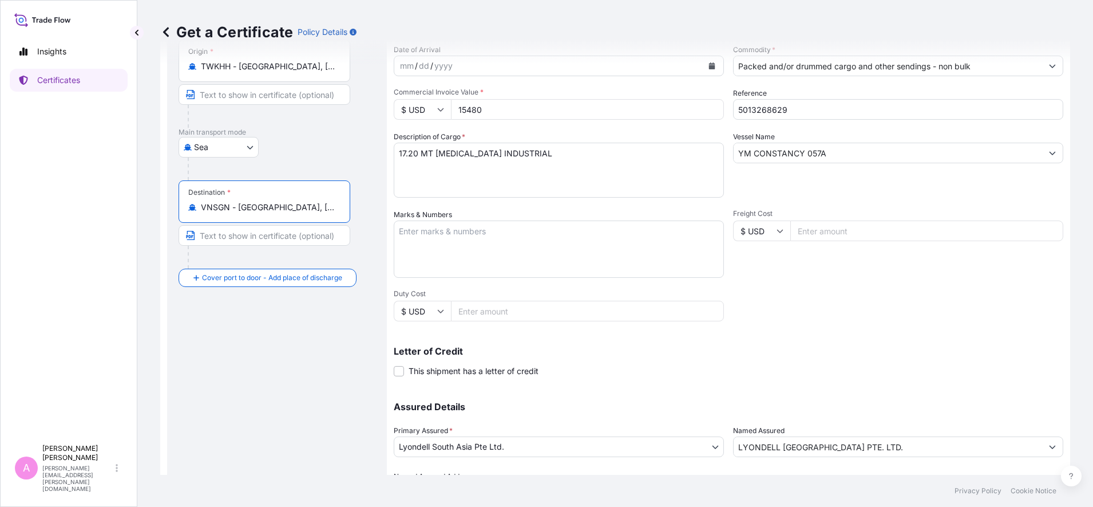
type input "VNSGN - [GEOGRAPHIC_DATA], [GEOGRAPHIC_DATA]"
click at [284, 382] on div "Route Details Reset Route Details Cover door to port - Add loading place Place …" at bounding box center [277, 246] width 197 height 555
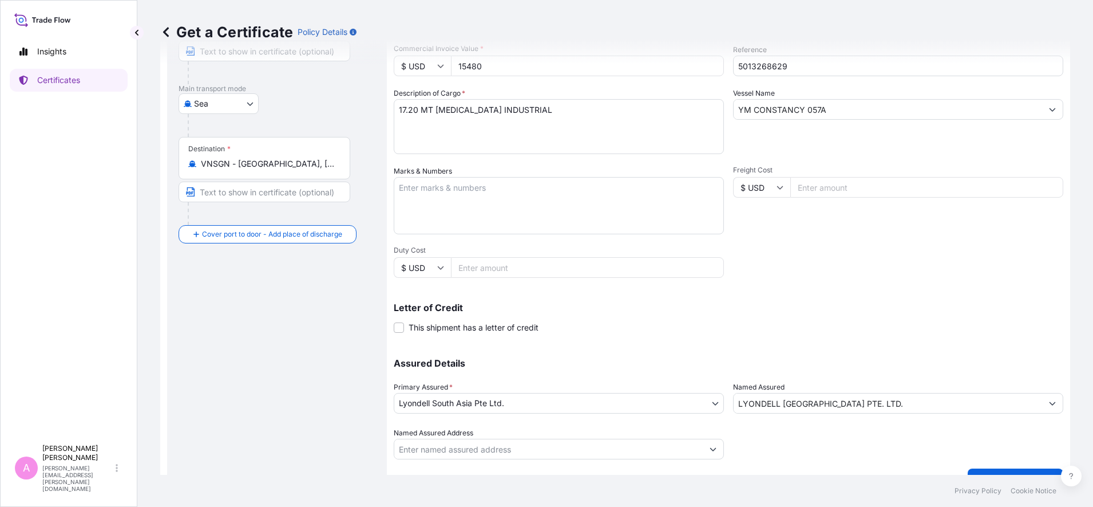
scroll to position [181, 0]
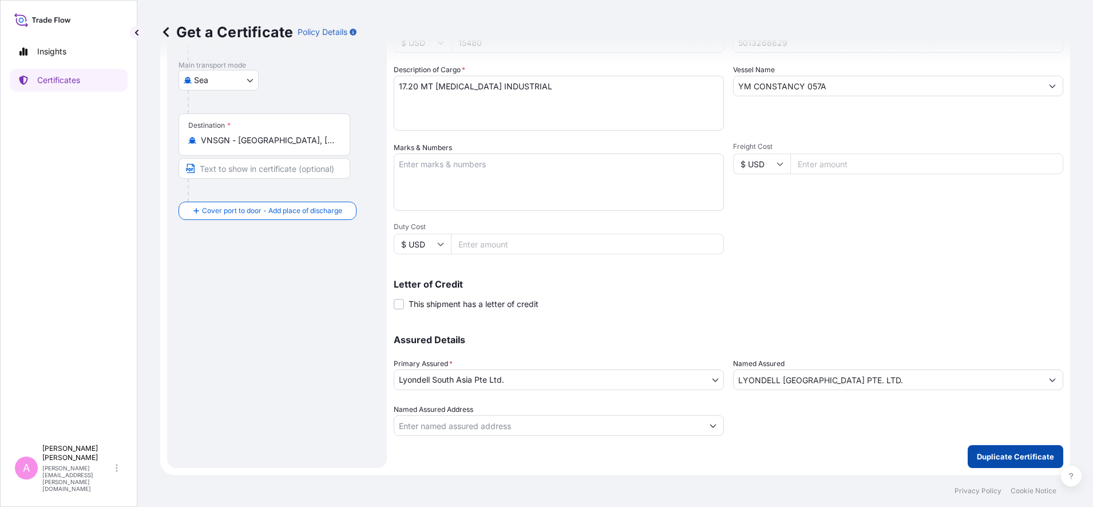
click at [994, 458] on p "Duplicate Certificate" at bounding box center [1015, 455] width 77 height 11
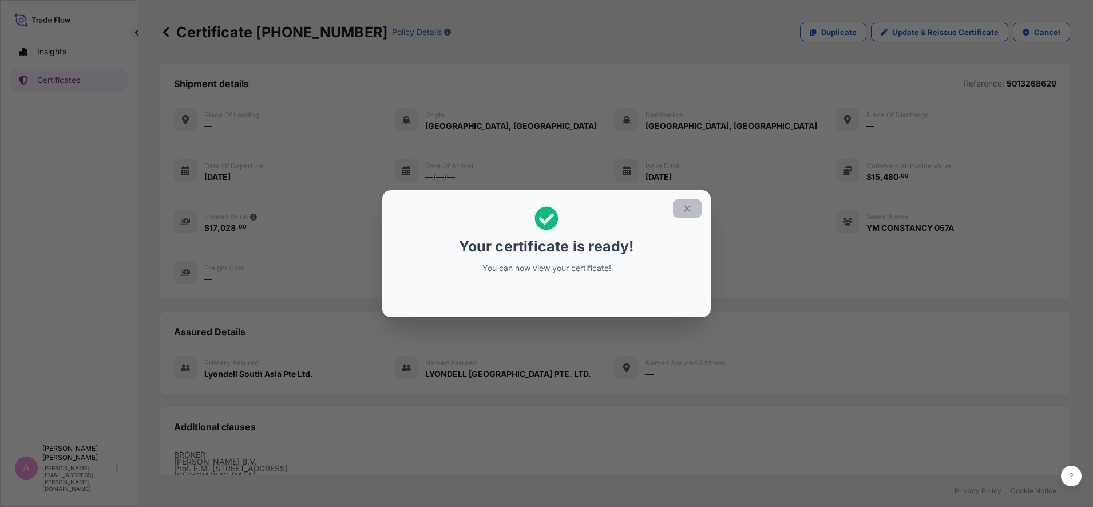
click at [691, 210] on icon "button" at bounding box center [687, 208] width 10 height 10
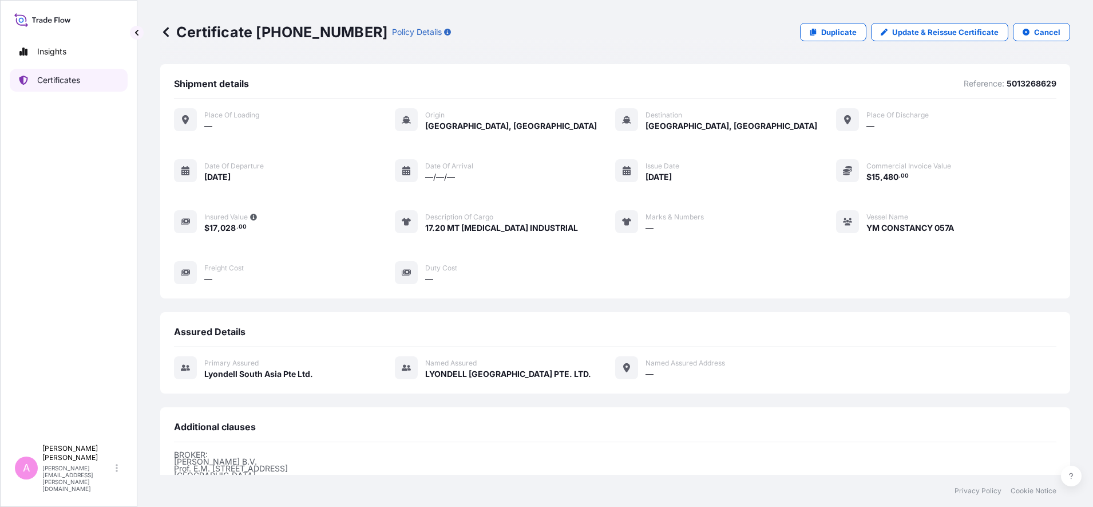
click at [60, 83] on p "Certificates" at bounding box center [58, 79] width 43 height 11
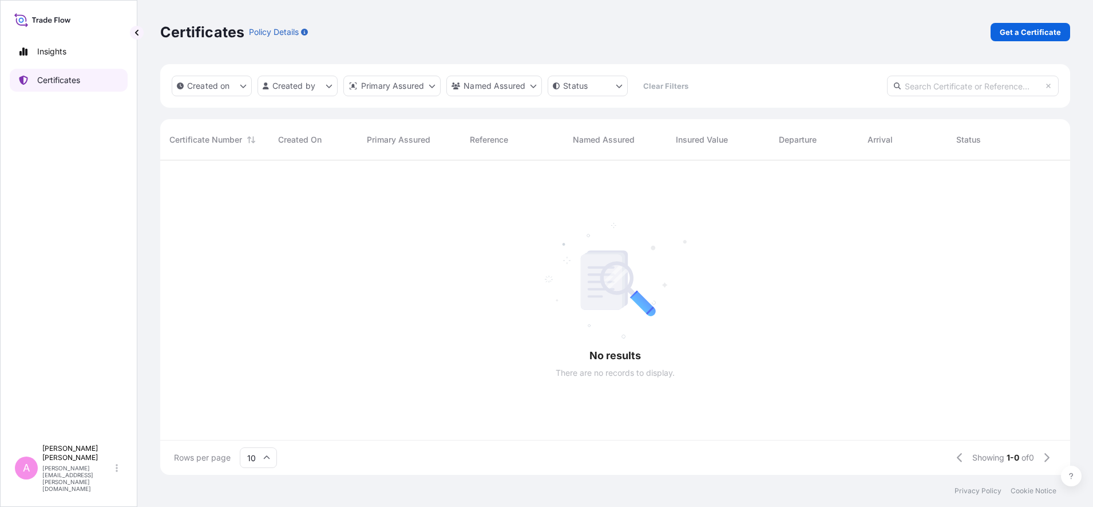
scroll to position [310, 899]
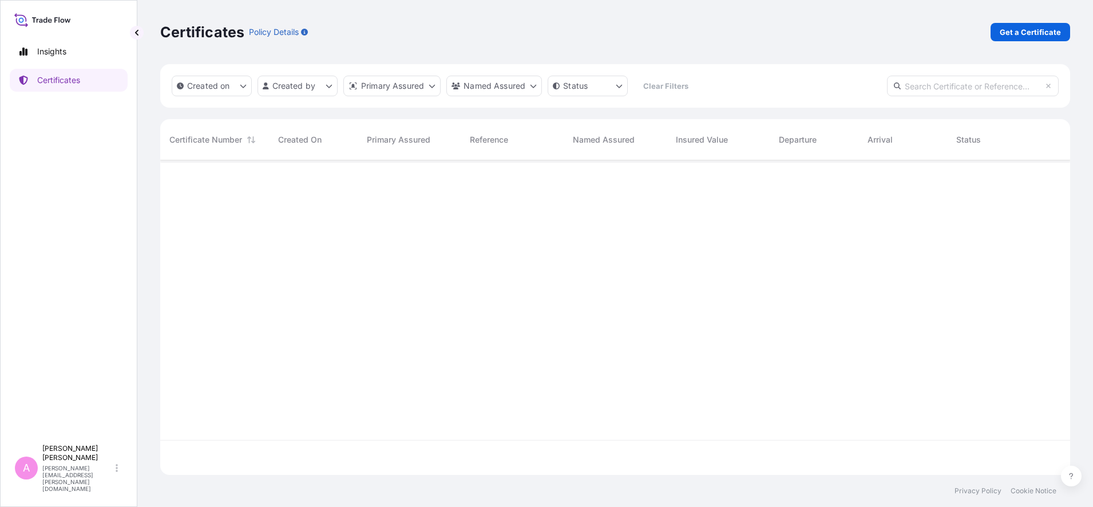
click at [958, 87] on input "text" at bounding box center [973, 86] width 172 height 21
paste input "990783752"
type input "990783752"
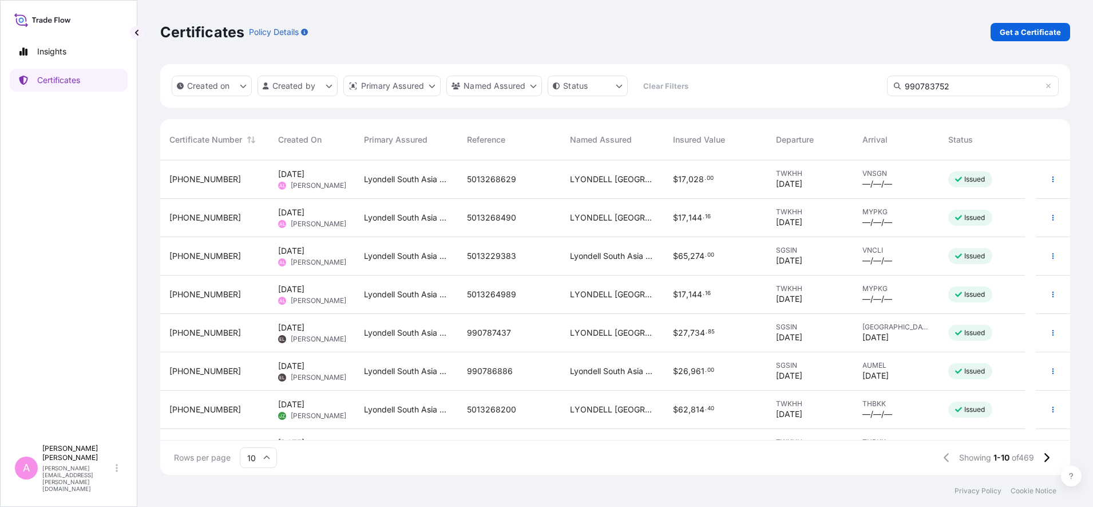
click at [1053, 84] on input "990783752" at bounding box center [973, 86] width 172 height 21
click at [1050, 84] on icon at bounding box center [1048, 86] width 5 height 5
click at [992, 84] on input "text" at bounding box center [973, 86] width 172 height 21
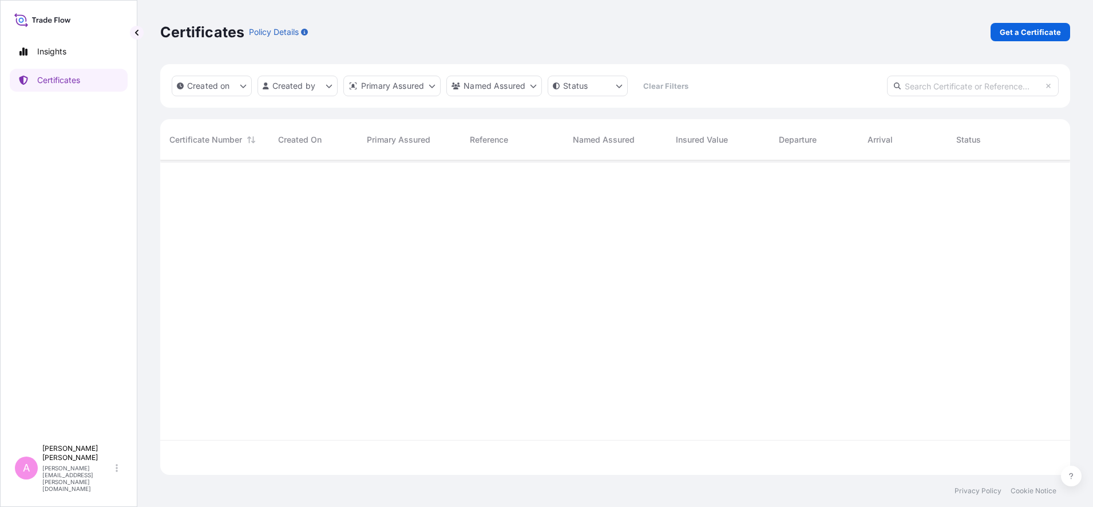
paste input "990783752"
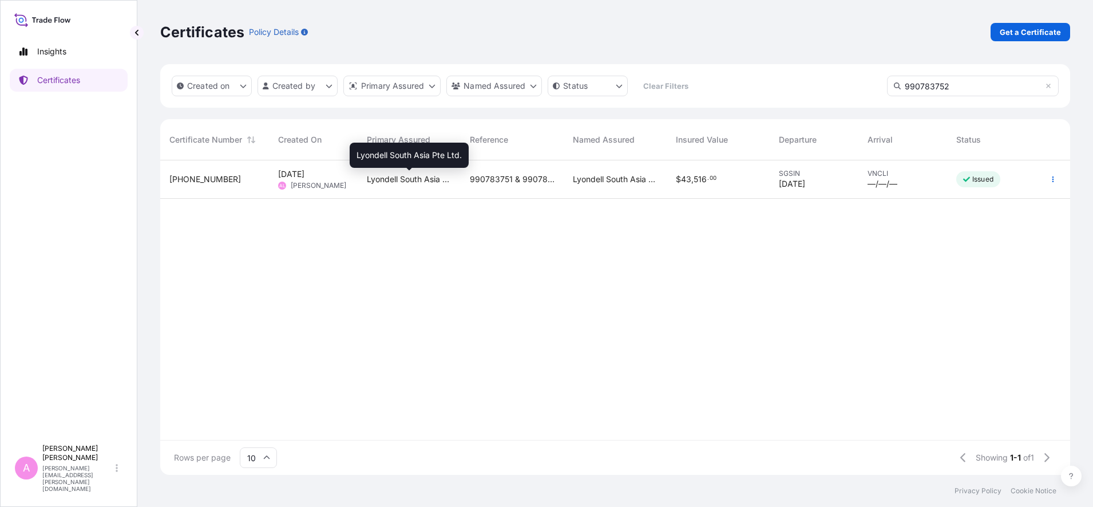
type input "990783752"
click at [403, 176] on span "Lyondell South Asia Pte Ltd." at bounding box center [409, 178] width 85 height 11
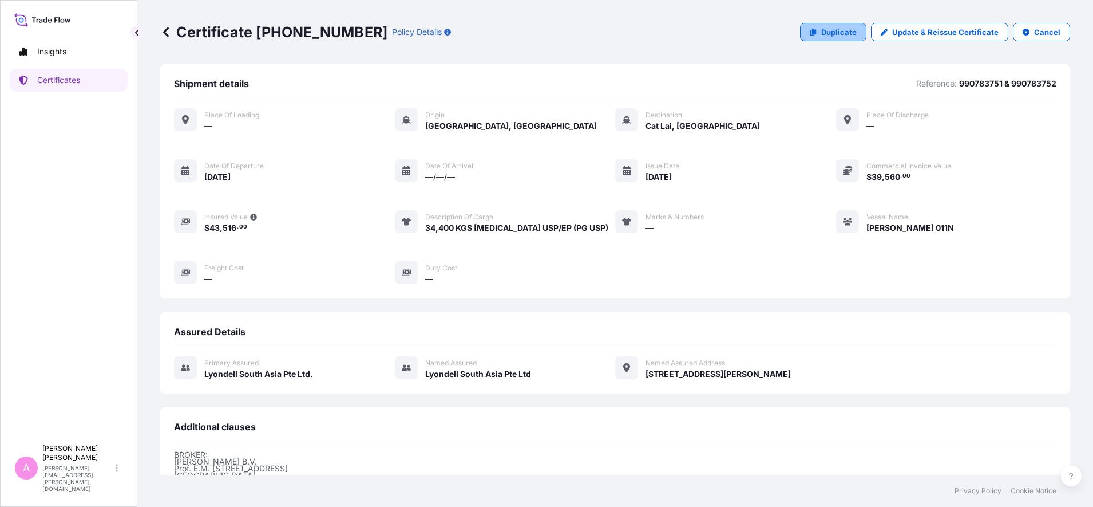
click at [821, 32] on p "Duplicate" at bounding box center [838, 31] width 35 height 11
select select "Sea"
select select "32022"
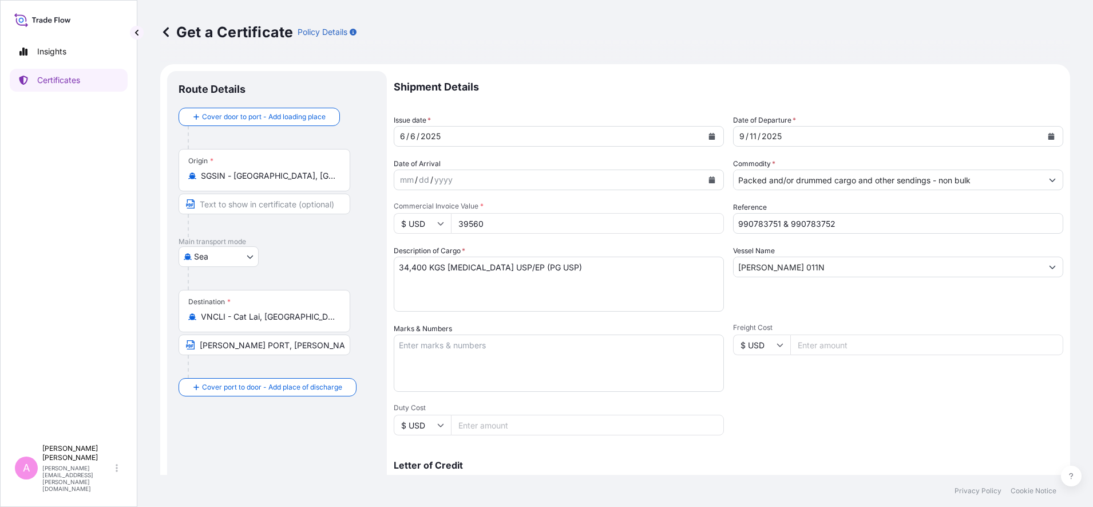
click at [1049, 137] on icon "Calendar" at bounding box center [1052, 136] width 6 height 7
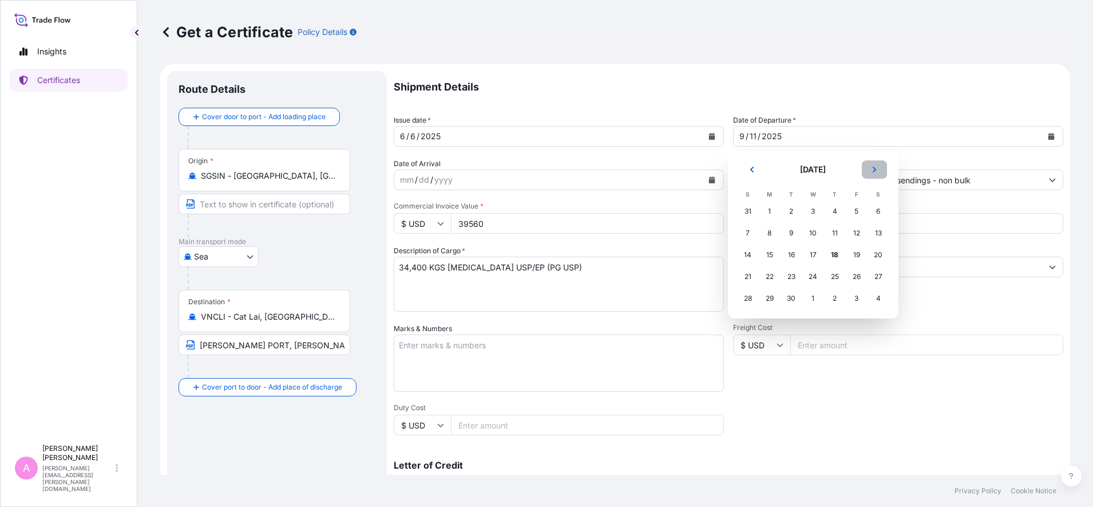
click at [876, 167] on icon "Next" at bounding box center [874, 169] width 7 height 7
click at [745, 231] on div "5" at bounding box center [748, 233] width 21 height 21
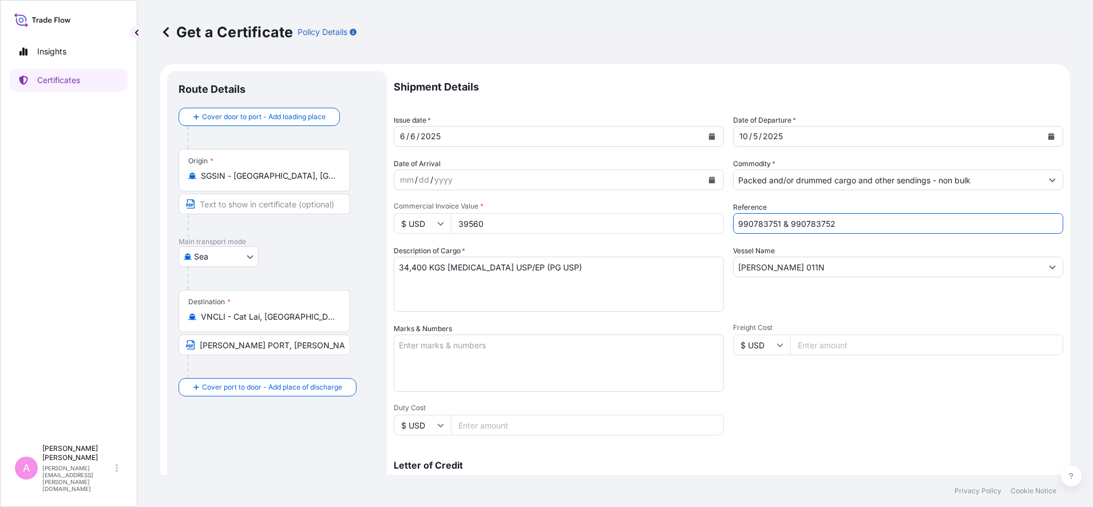
drag, startPoint x: 668, startPoint y: 216, endPoint x: 427, endPoint y: 212, distance: 241.6
click at [427, 212] on div "Shipment Details Issue date * [DATE] Date of Departure * [DATE] Date of Arrival…" at bounding box center [729, 343] width 670 height 545
paste input "5013276146"
type input "5013276146"
drag, startPoint x: 836, startPoint y: 270, endPoint x: 644, endPoint y: 264, distance: 191.8
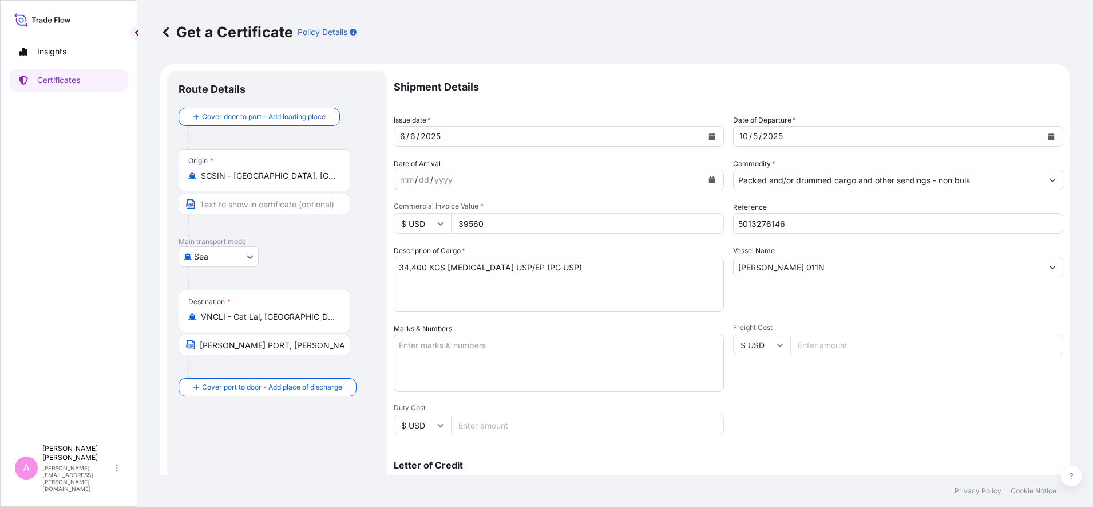
click at [644, 264] on div "Shipment Details Issue date * [DATE] Date of Departure * [DATE] Date of Arrival…" at bounding box center [729, 343] width 670 height 545
paste input "3"
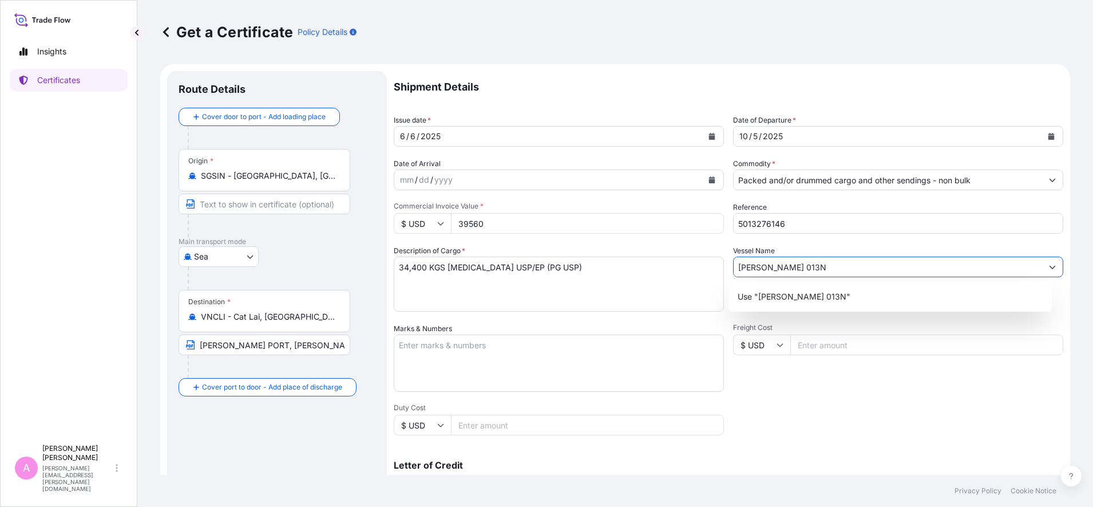
type input "[PERSON_NAME] 013N"
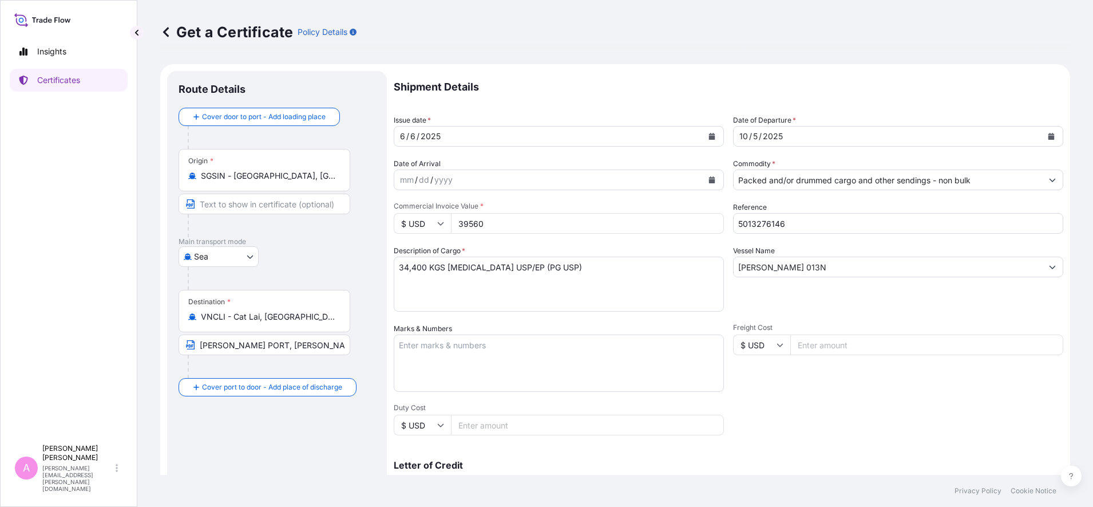
drag, startPoint x: 523, startPoint y: 221, endPoint x: 295, endPoint y: 216, distance: 227.8
click at [307, 223] on form "Route Details Cover door to port - Add loading place Place of loading Road / [G…" at bounding box center [615, 359] width 910 height 591
type input "39560"
click at [1062, 385] on div "Get a Certificate Policy Details Route Details Cover door to port - Add loading…" at bounding box center [615, 237] width 956 height 474
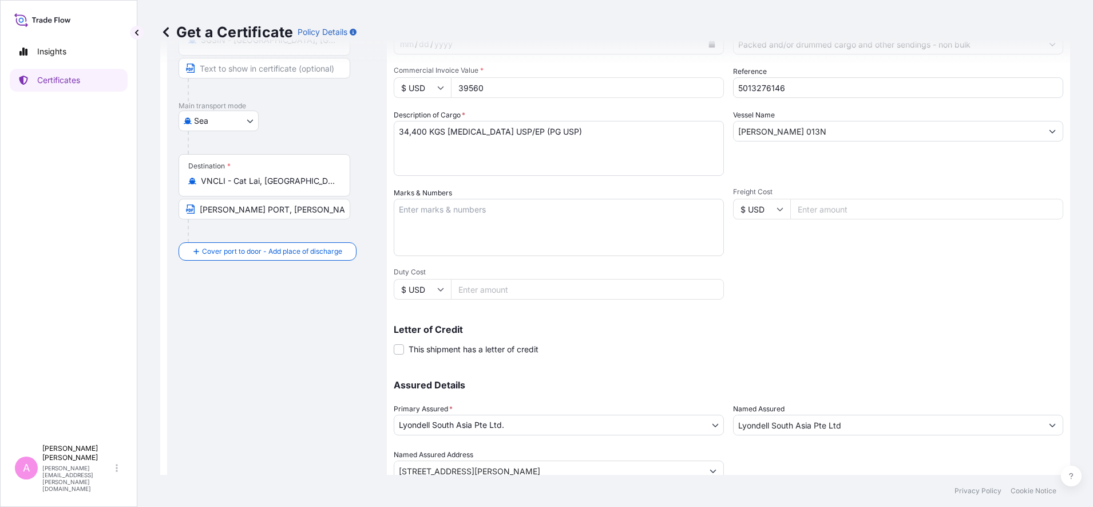
scroll to position [181, 0]
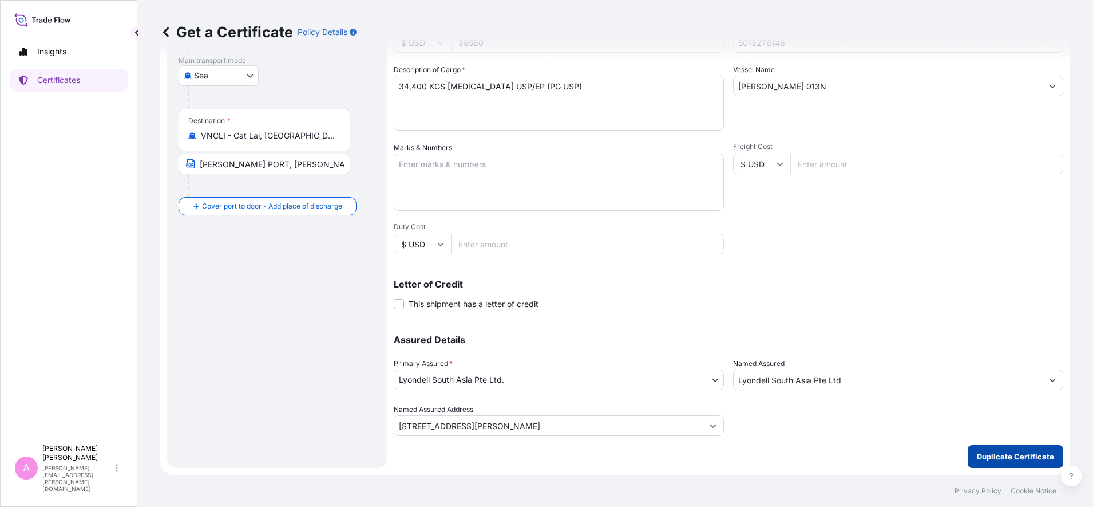
click at [982, 449] on button "Duplicate Certificate" at bounding box center [1016, 456] width 96 height 23
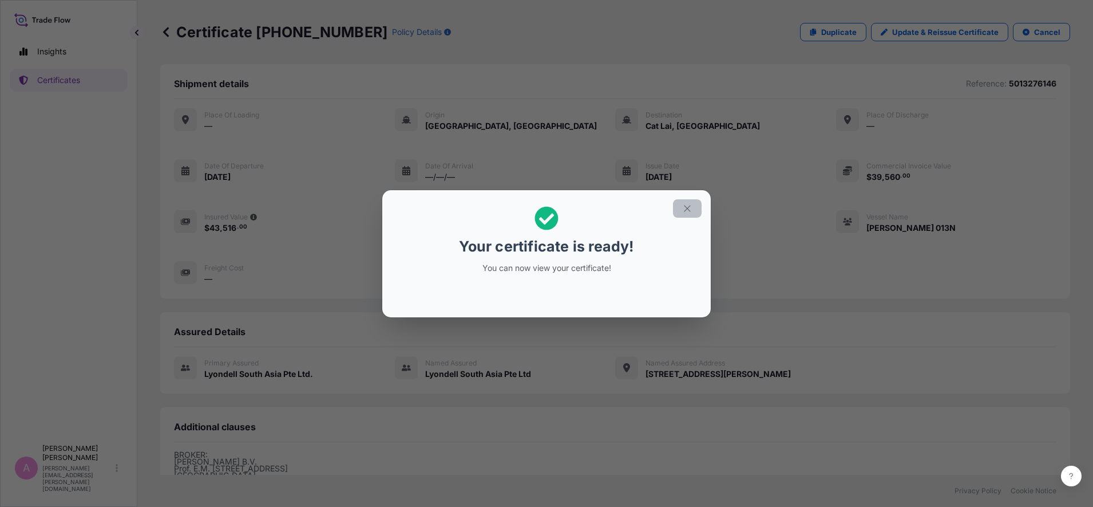
click at [695, 205] on button "button" at bounding box center [687, 208] width 29 height 18
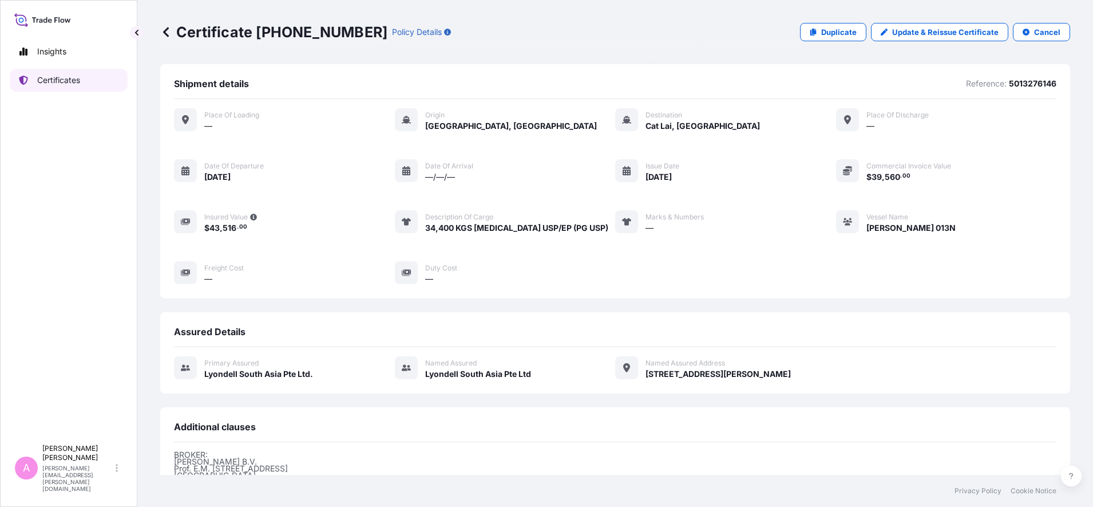
click at [93, 82] on link "Certificates" at bounding box center [69, 80] width 118 height 23
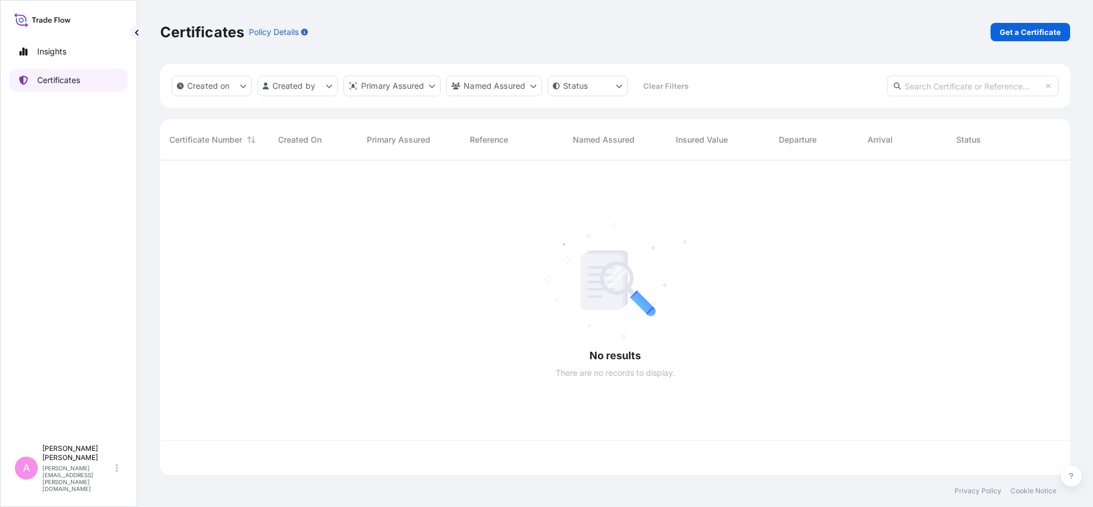
scroll to position [310, 899]
click at [978, 88] on input "text" at bounding box center [973, 86] width 172 height 21
paste input "990767694"
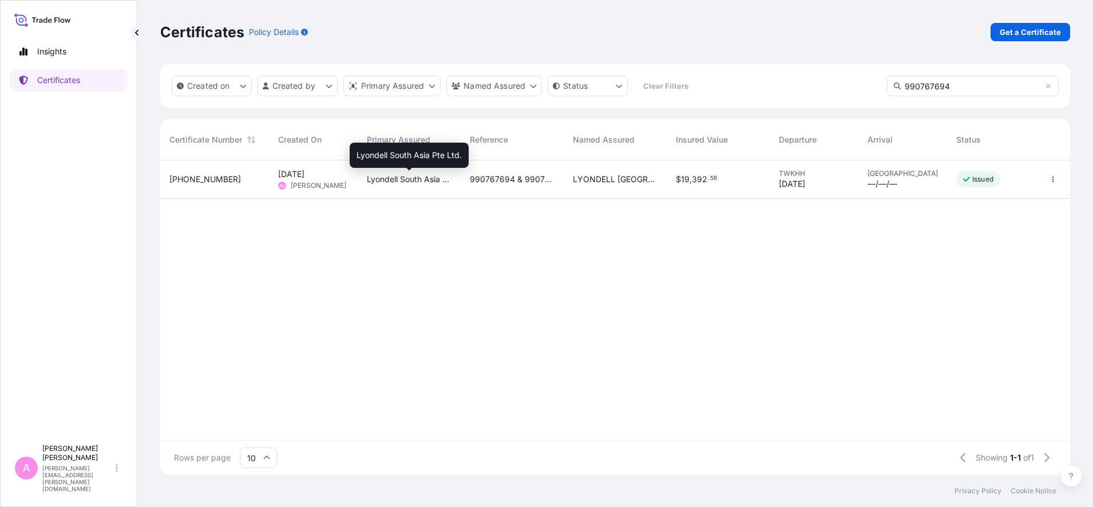
type input "990767694"
click at [445, 181] on span "Lyondell South Asia Pte Ltd." at bounding box center [409, 178] width 85 height 11
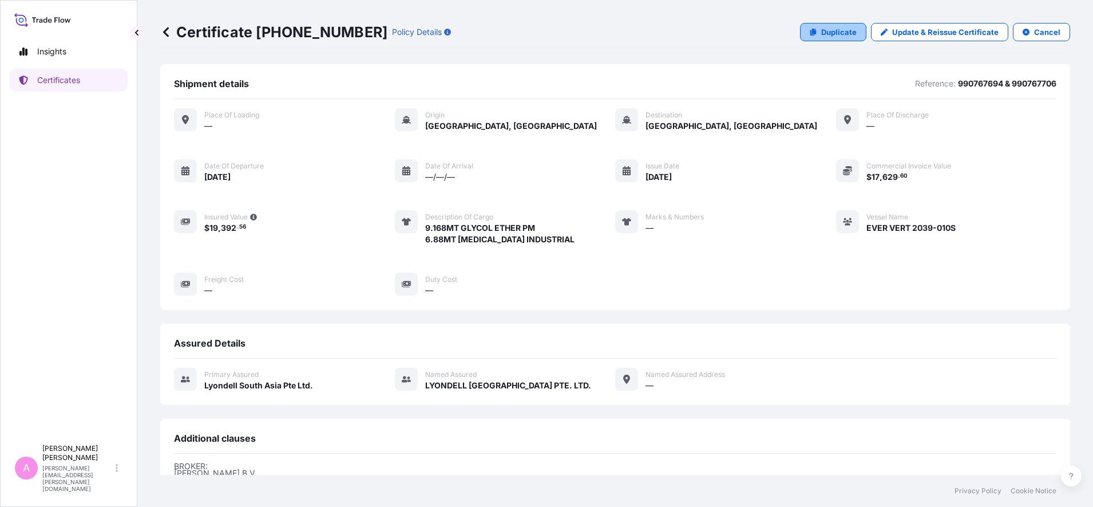
click at [825, 30] on p "Duplicate" at bounding box center [838, 31] width 35 height 11
select select "Sea"
select select "32022"
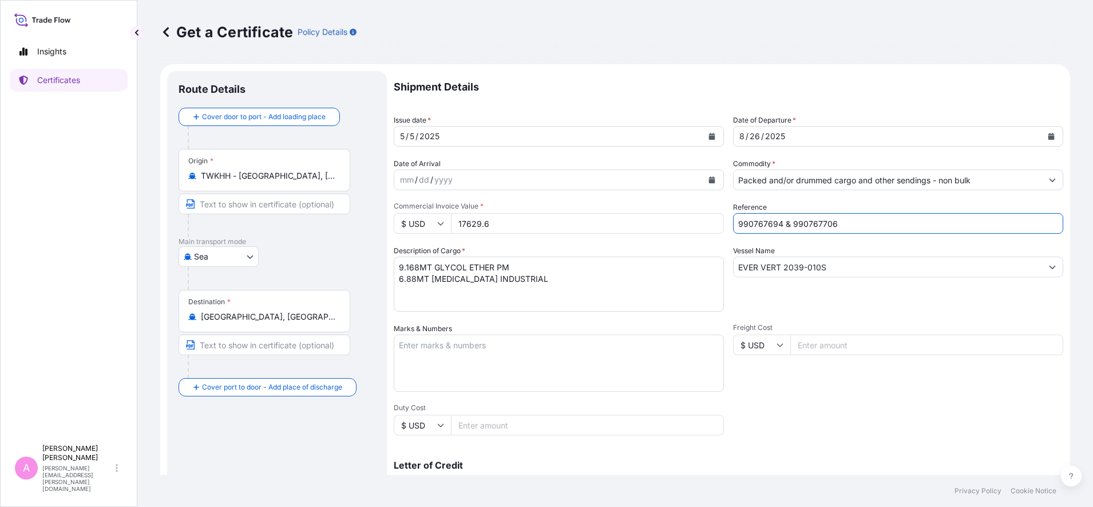
drag, startPoint x: 857, startPoint y: 226, endPoint x: 559, endPoint y: 205, distance: 298.9
click at [555, 205] on div "Shipment Details Issue date * [DATE] Date of Departure * [DATE] Date of Arrival…" at bounding box center [729, 343] width 670 height 545
paste input "5013262464"
click at [853, 224] on input "5013262464 &" at bounding box center [898, 223] width 330 height 21
paste input "5013264992"
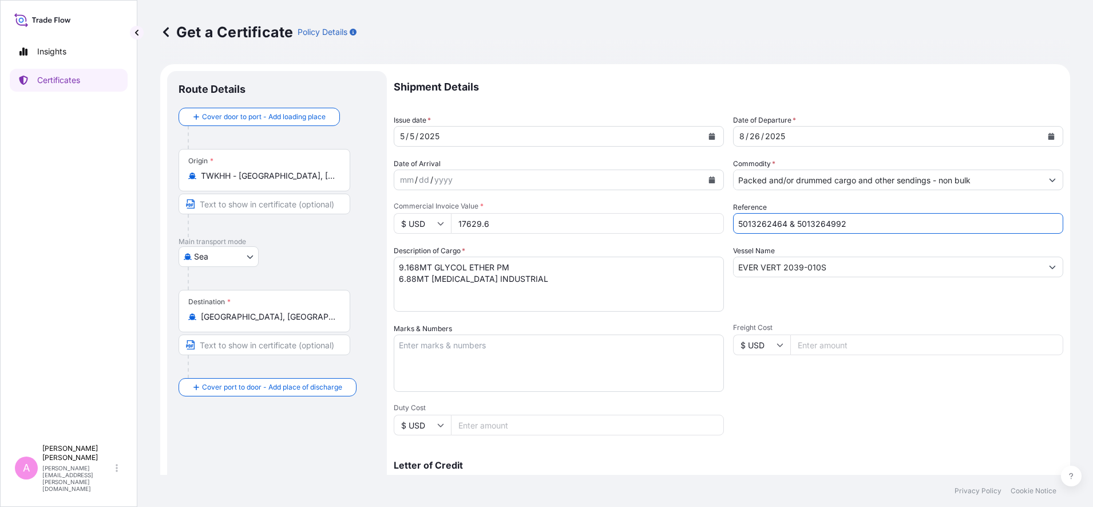
type input "5013262464 & 5013264992"
click at [1049, 137] on icon "Calendar" at bounding box center [1052, 136] width 6 height 7
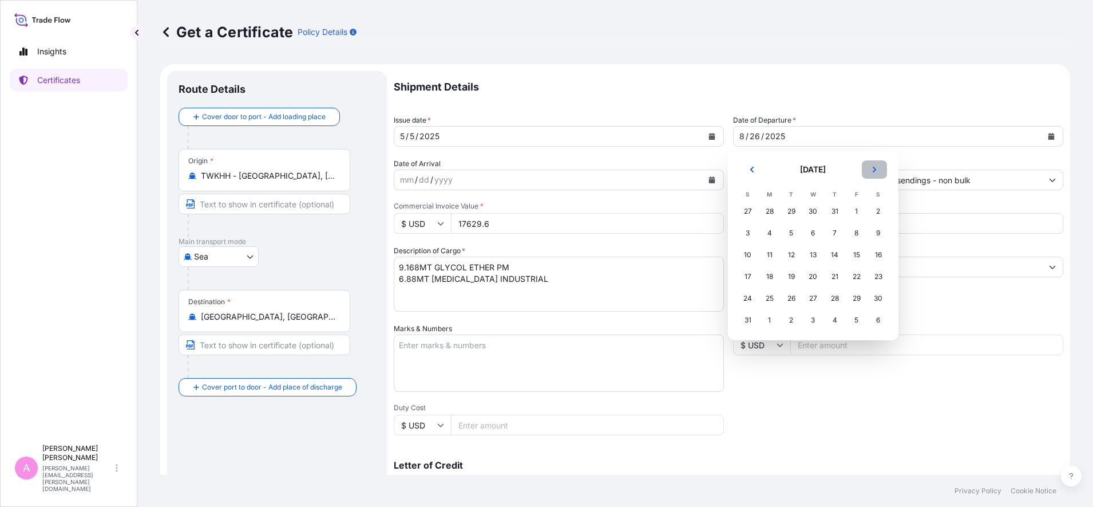
click at [870, 169] on button "Next" at bounding box center [874, 169] width 25 height 18
click at [860, 232] on div "10" at bounding box center [856, 233] width 21 height 21
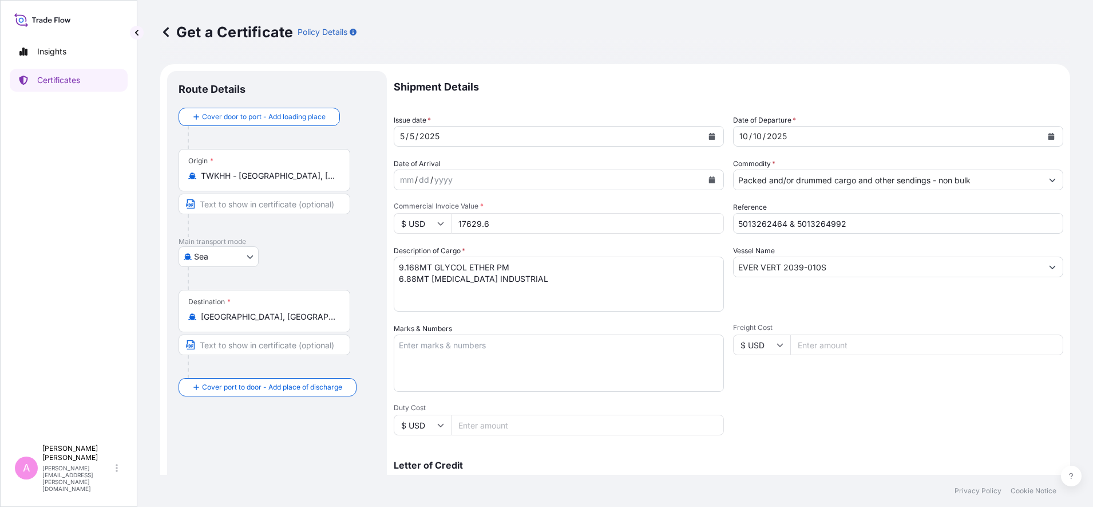
drag, startPoint x: 438, startPoint y: 201, endPoint x: 410, endPoint y: 192, distance: 29.3
click at [410, 192] on div "Shipment Details Issue date * [DATE] Date of Departure * [DATE] Date of Arrival…" at bounding box center [729, 343] width 670 height 545
type input "17644"
click at [418, 267] on textarea "9.168MT GLYCOL ETHER PM 6.88MT [MEDICAL_DATA] INDUSTRIAL" at bounding box center [559, 283] width 330 height 55
click at [776, 12] on div "Get a Certificate Policy Details" at bounding box center [615, 32] width 910 height 64
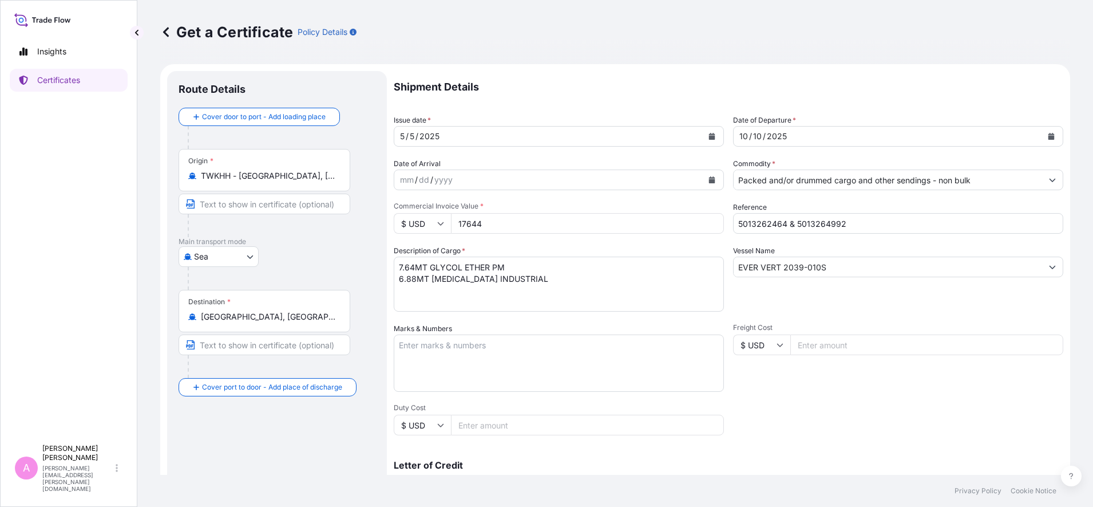
click at [421, 279] on textarea "9.168MT GLYCOL ETHER PM 6.88MT [MEDICAL_DATA] INDUSTRIAL" at bounding box center [559, 283] width 330 height 55
click at [415, 277] on textarea "9.168MT GLYCOL ETHER PM 6.88MT [MEDICAL_DATA] INDUSTRIAL" at bounding box center [559, 283] width 330 height 55
type textarea "7.64MT GLYCOL ETHER PM 8.60MT [MEDICAL_DATA] INDUSTRIAL"
drag, startPoint x: 857, startPoint y: 266, endPoint x: 644, endPoint y: 258, distance: 213.0
click at [644, 258] on div "Shipment Details Issue date * [DATE] Date of Departure * [DATE] Date of Arrival…" at bounding box center [729, 343] width 670 height 545
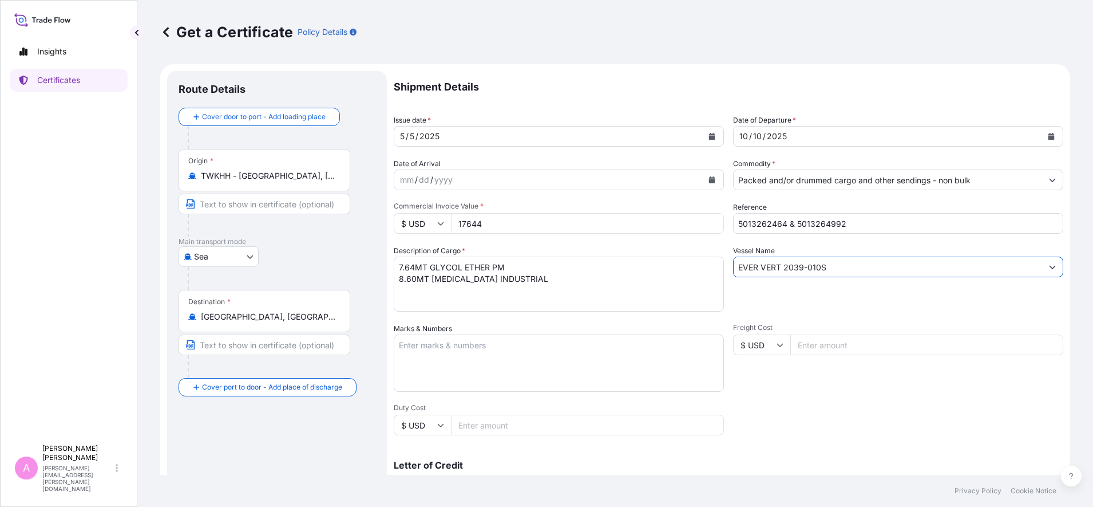
paste input "BLINK 1162-075A"
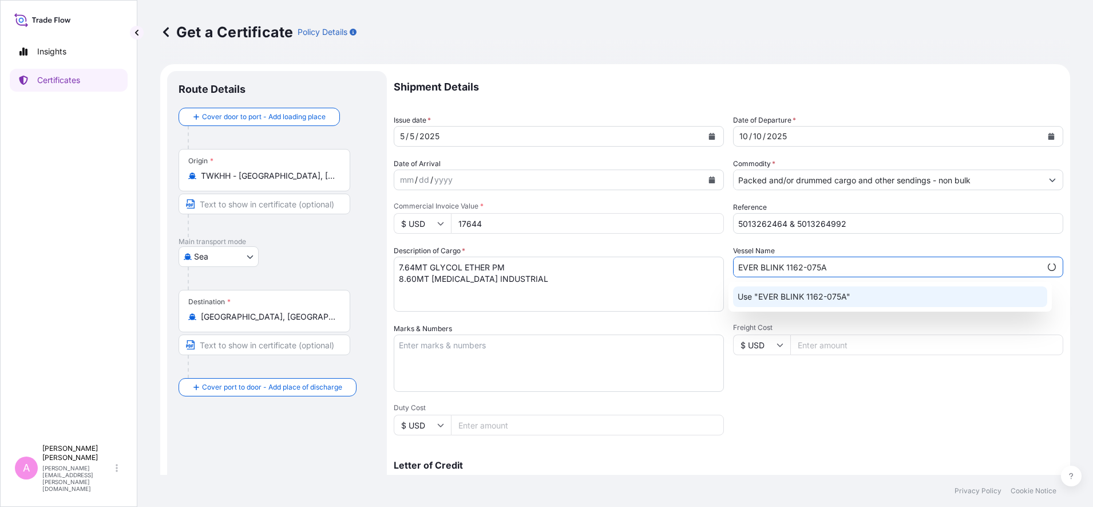
type input "EVER BLINK 1162-075A"
click at [1073, 351] on div "Get a Certificate Policy Details Route Details Cover door to port - Add loading…" at bounding box center [615, 237] width 956 height 474
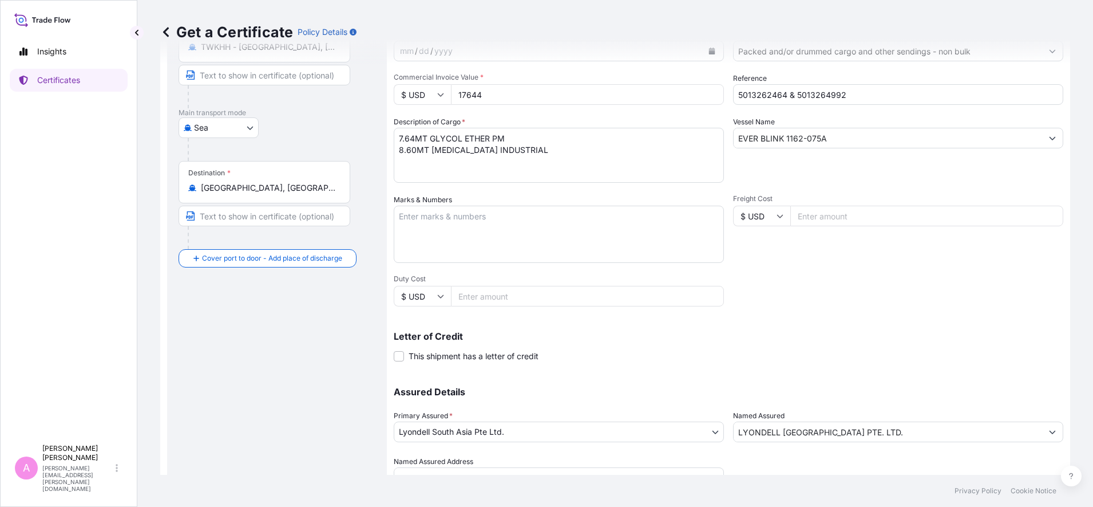
scroll to position [181, 0]
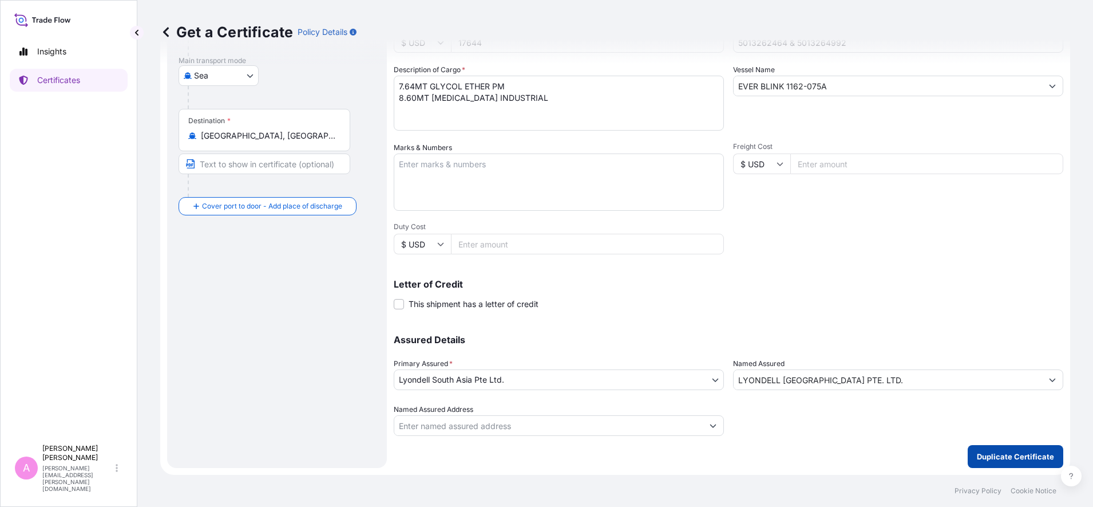
click at [977, 461] on p "Duplicate Certificate" at bounding box center [1015, 455] width 77 height 11
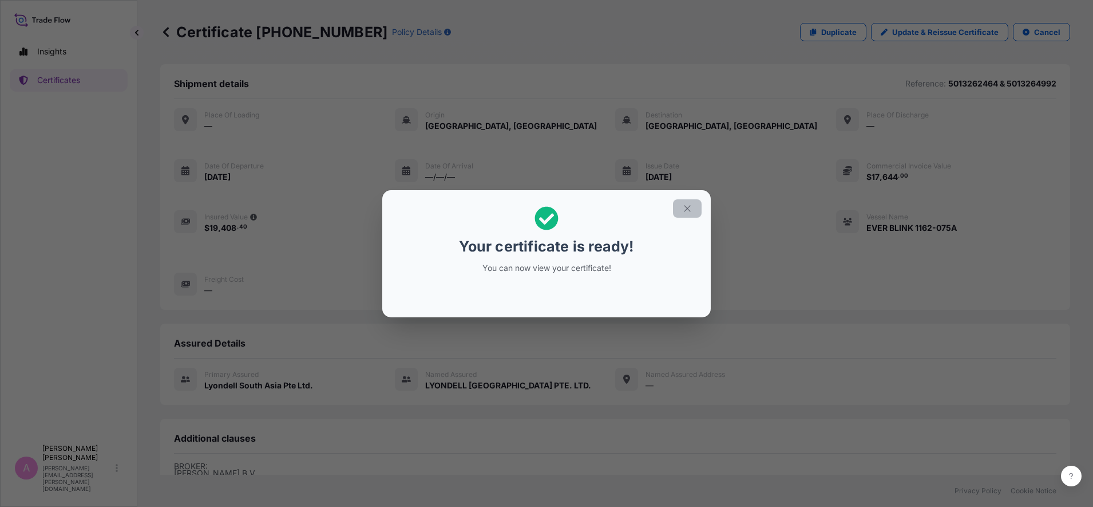
click at [689, 211] on icon "button" at bounding box center [687, 208] width 10 height 10
